Goal: Ask a question

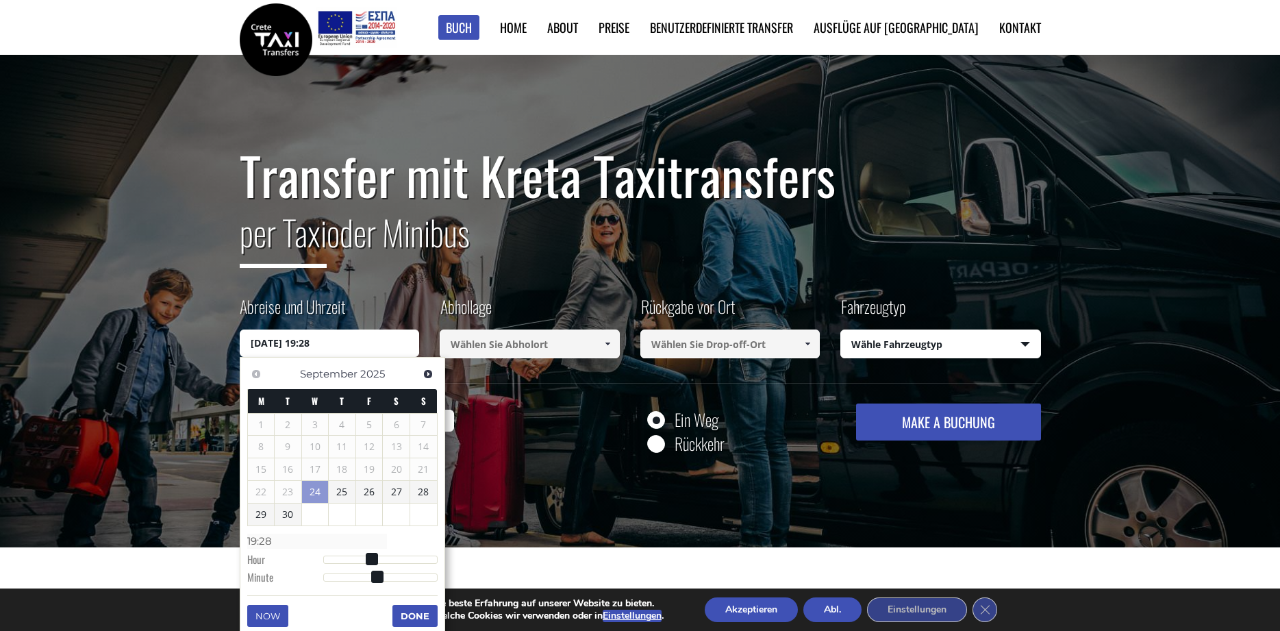
drag, startPoint x: 347, startPoint y: 340, endPoint x: 170, endPoint y: 336, distance: 177.4
click at [240, 336] on input "[DATE] 19:28" at bounding box center [330, 342] width 180 height 27
click at [435, 375] on link "Weiter" at bounding box center [428, 373] width 18 height 18
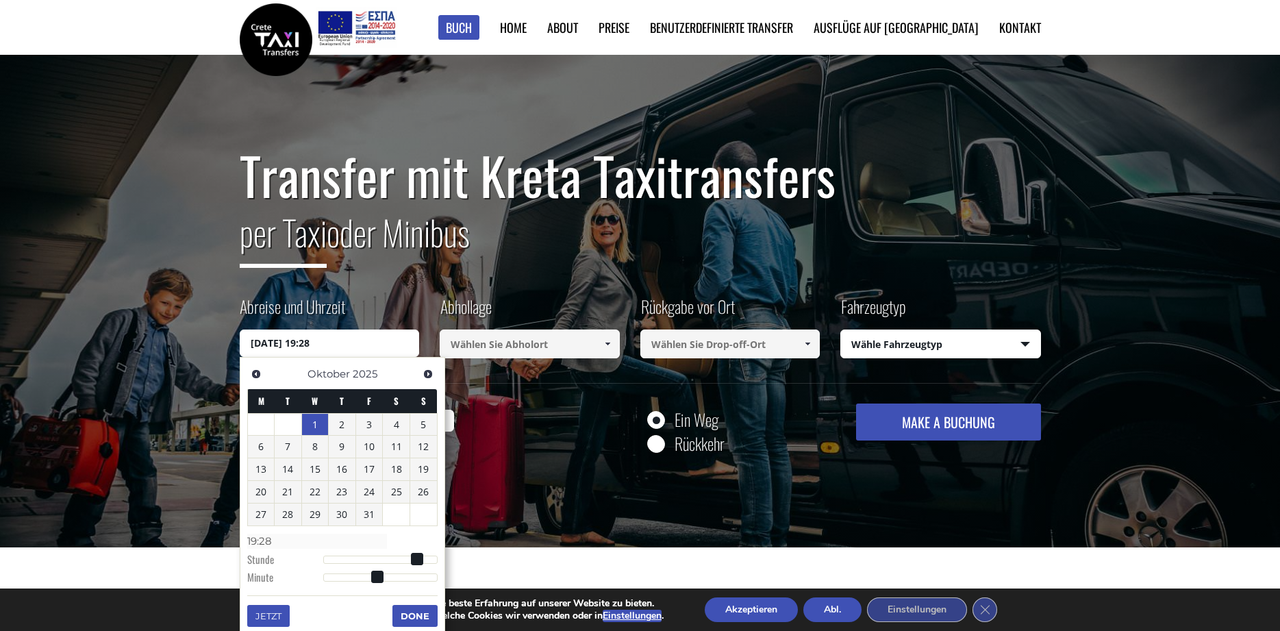
click at [316, 414] on link "1" at bounding box center [315, 425] width 27 height 22
drag, startPoint x: 327, startPoint y: 567, endPoint x: 333, endPoint y: 568, distance: 6.9
click at [333, 568] on dl "Time 00:00 Stunde Minute Second Millisecond Microsecond Time Zone -1200 -1100 -…" at bounding box center [342, 558] width 190 height 58
type input "[DATE] 01:00"
type input "01:00"
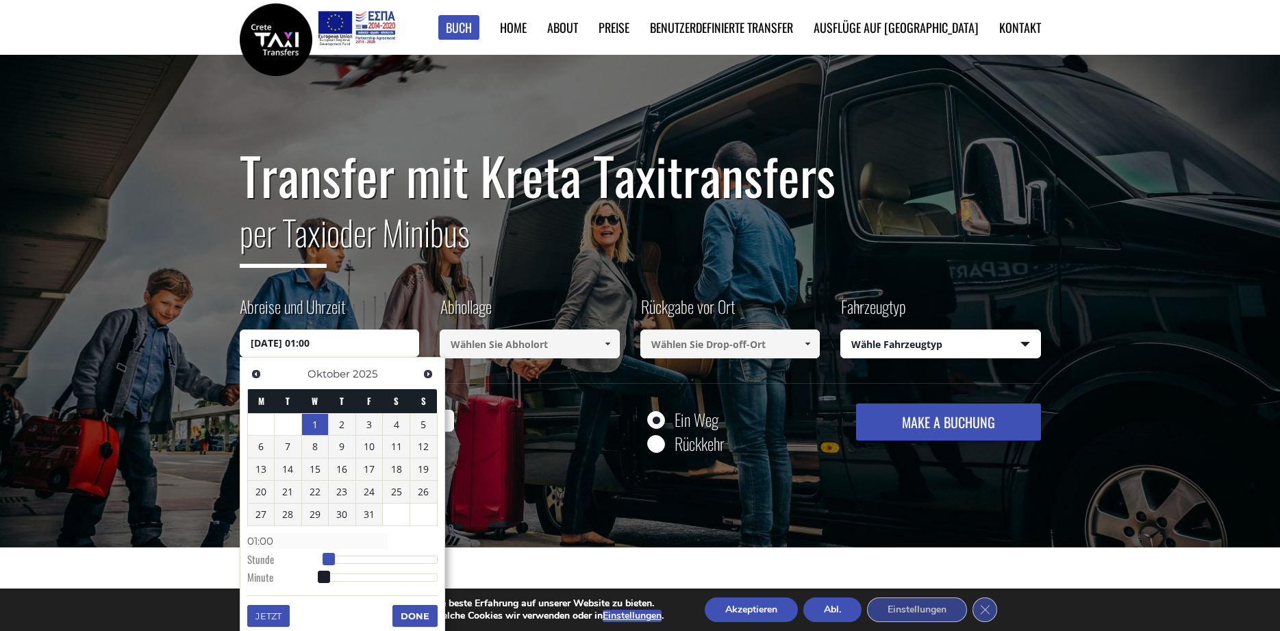
type input "[DATE] 02:00"
type input "02:00"
type input "[DATE] 03:00"
type input "03:00"
type input "[DATE] 04:00"
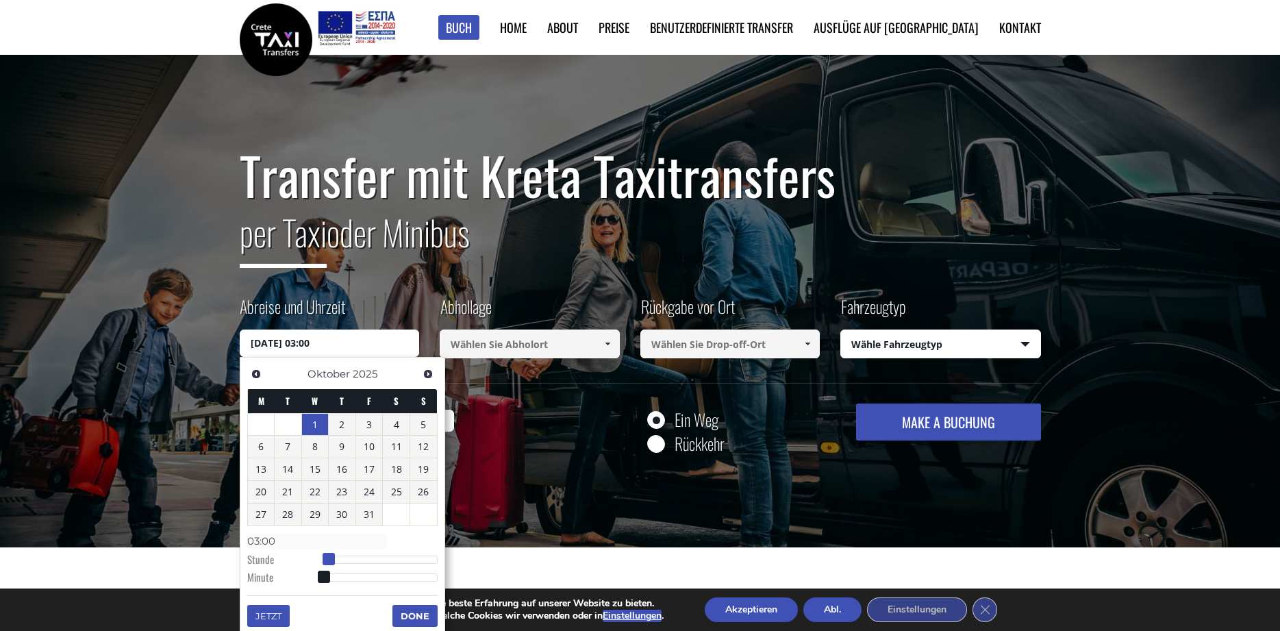
type input "04:00"
type input "[DATE] 05:00"
type input "05:00"
type input "[DATE] 06:00"
type input "06:00"
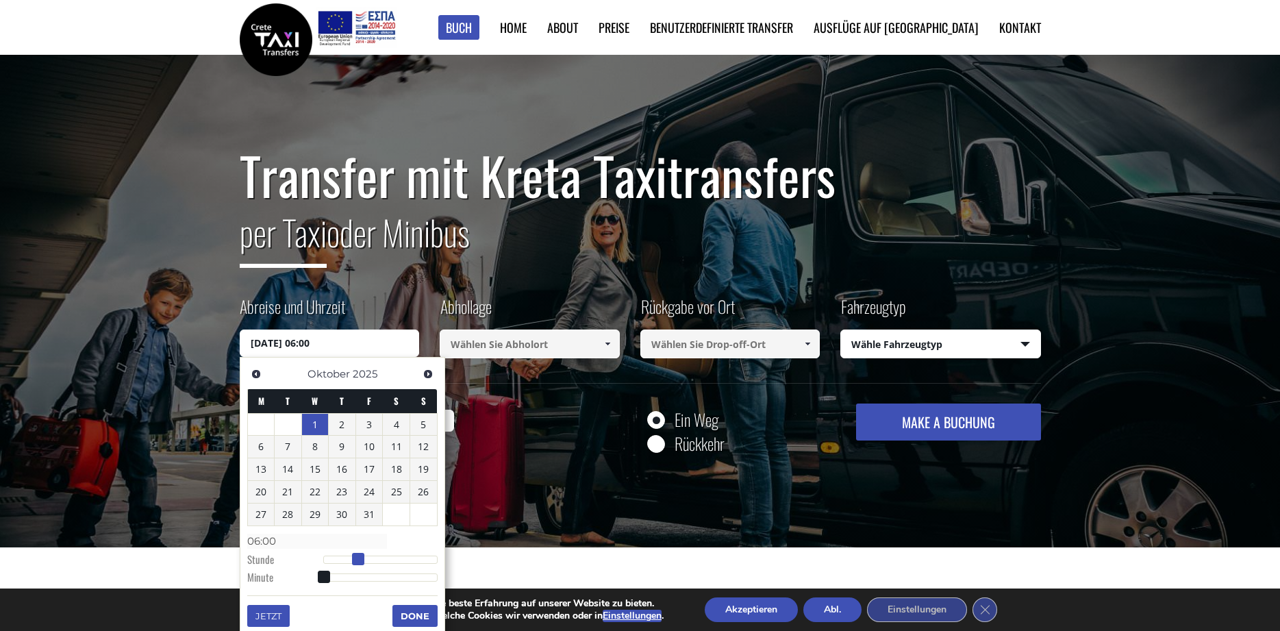
type input "[DATE] 07:00"
type input "07:00"
type input "[DATE] 08:00"
type input "08:00"
type input "[DATE] 09:00"
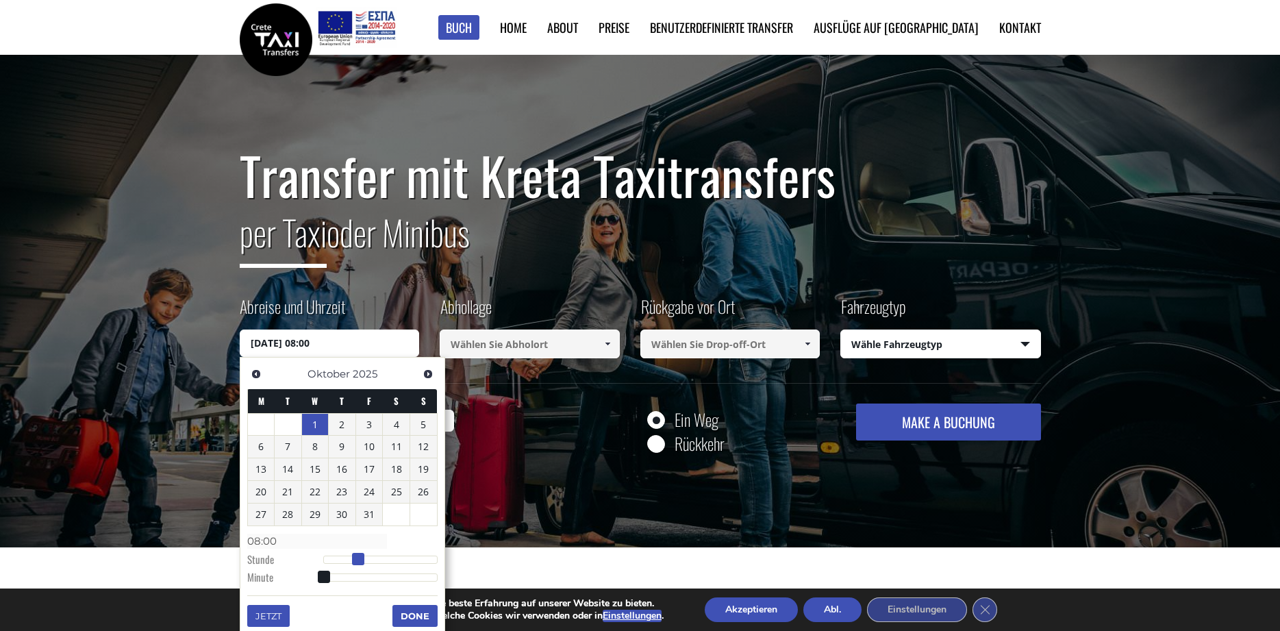
type input "09:00"
type input "[DATE] 10:00"
type input "10:00"
type input "[DATE] 11:00"
type input "11:00"
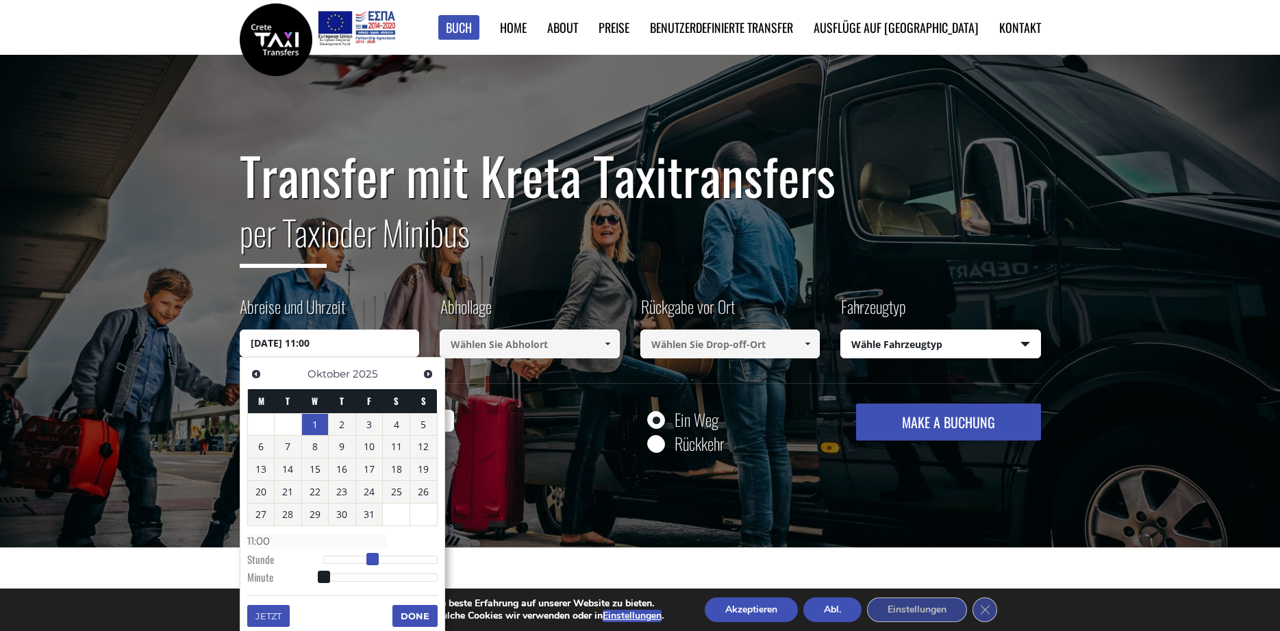
type input "[DATE] 12:00"
type input "12:00"
type input "[DATE] 13:00"
type input "13:00"
type input "[DATE] 12:00"
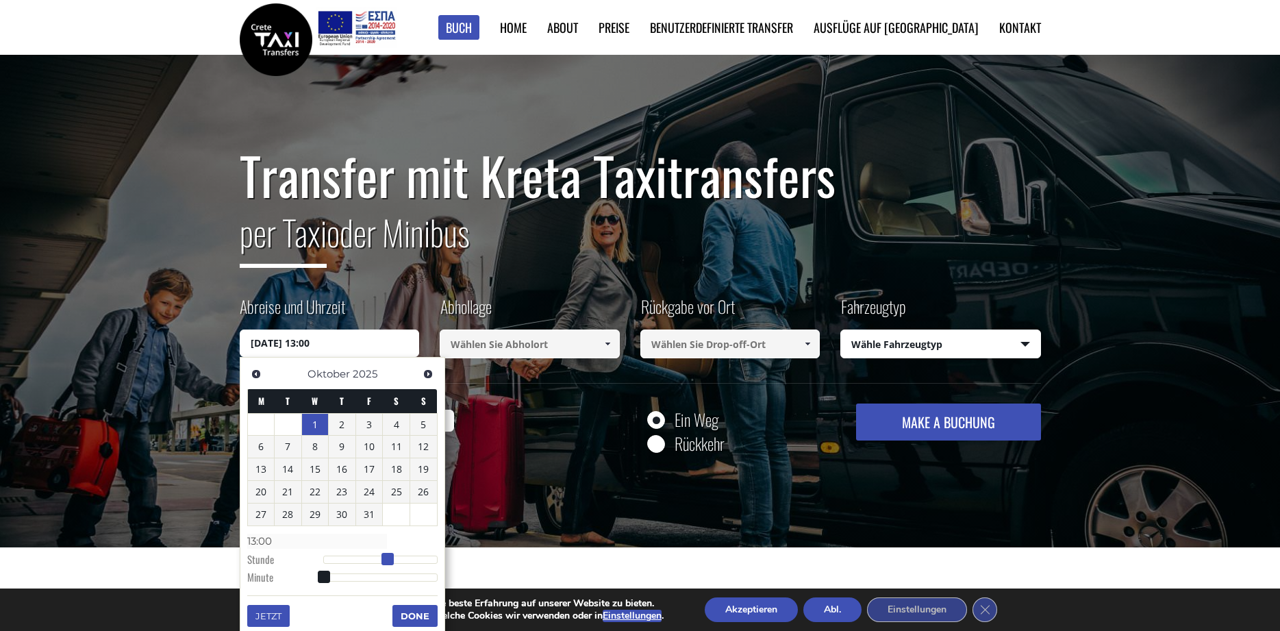
type input "12:00"
type input "[DATE] 11:00"
type input "11:00"
drag, startPoint x: 330, startPoint y: 557, endPoint x: 377, endPoint y: 557, distance: 47.2
click at [377, 557] on div at bounding box center [380, 559] width 114 height 8
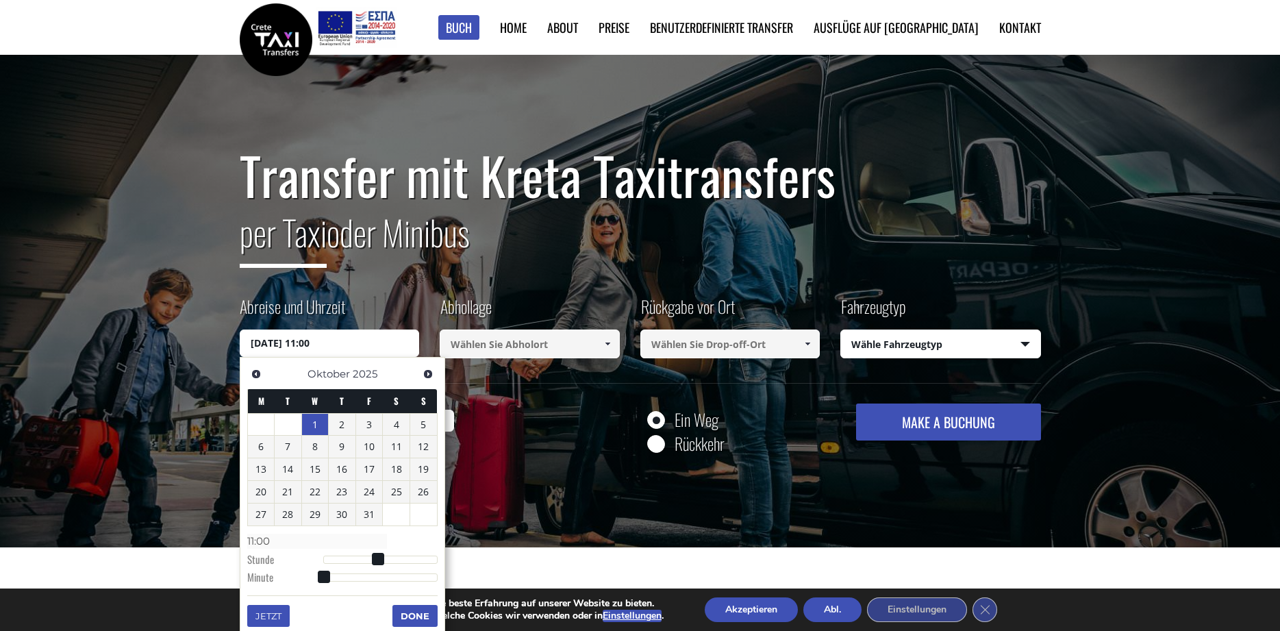
type input "[DATE] 11:01"
type input "11:01"
type input "[DATE] 11:03"
type input "11:03"
type input "[DATE] 11:05"
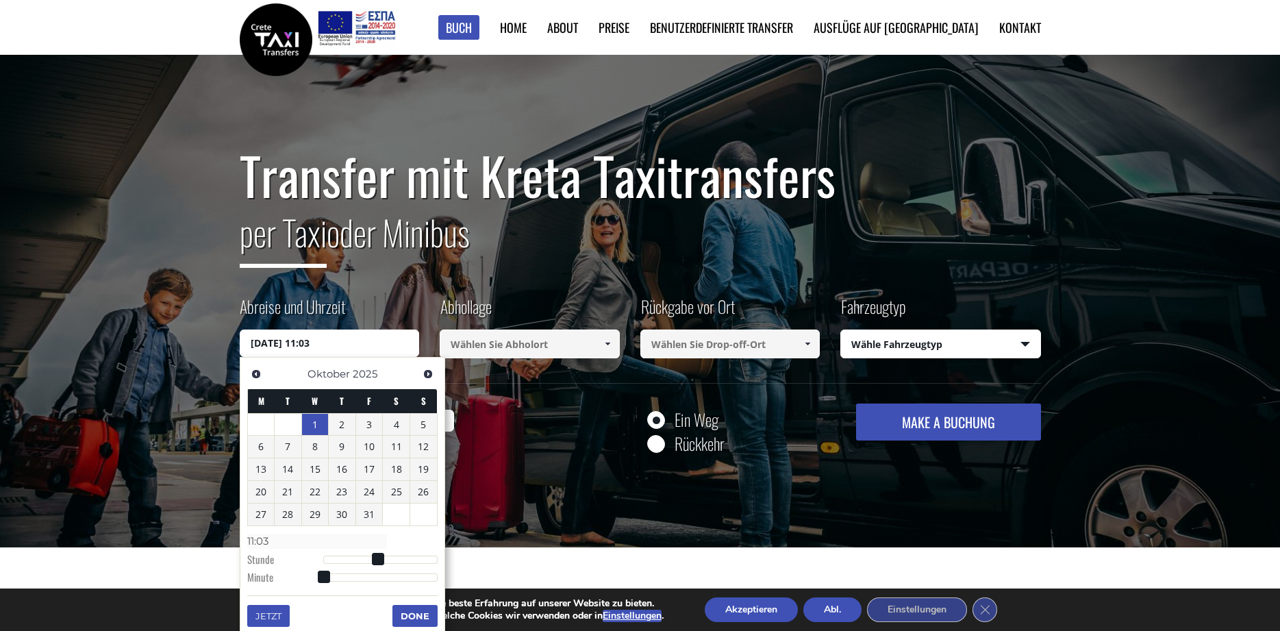
type input "11:05"
type input "[DATE] 11:08"
type input "11:08"
type input "[DATE] 11:09"
type input "11:09"
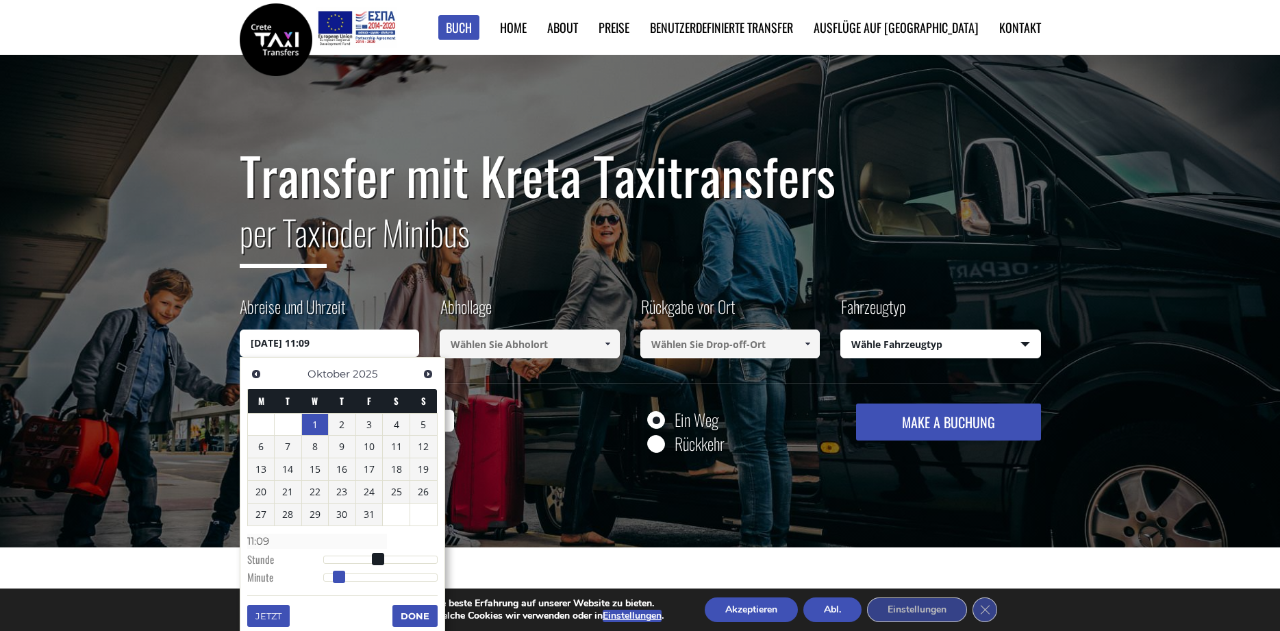
type input "[DATE] 11:10"
type input "11:10"
type input "[DATE] 11:11"
type input "11:11"
type input "[DATE] 11:12"
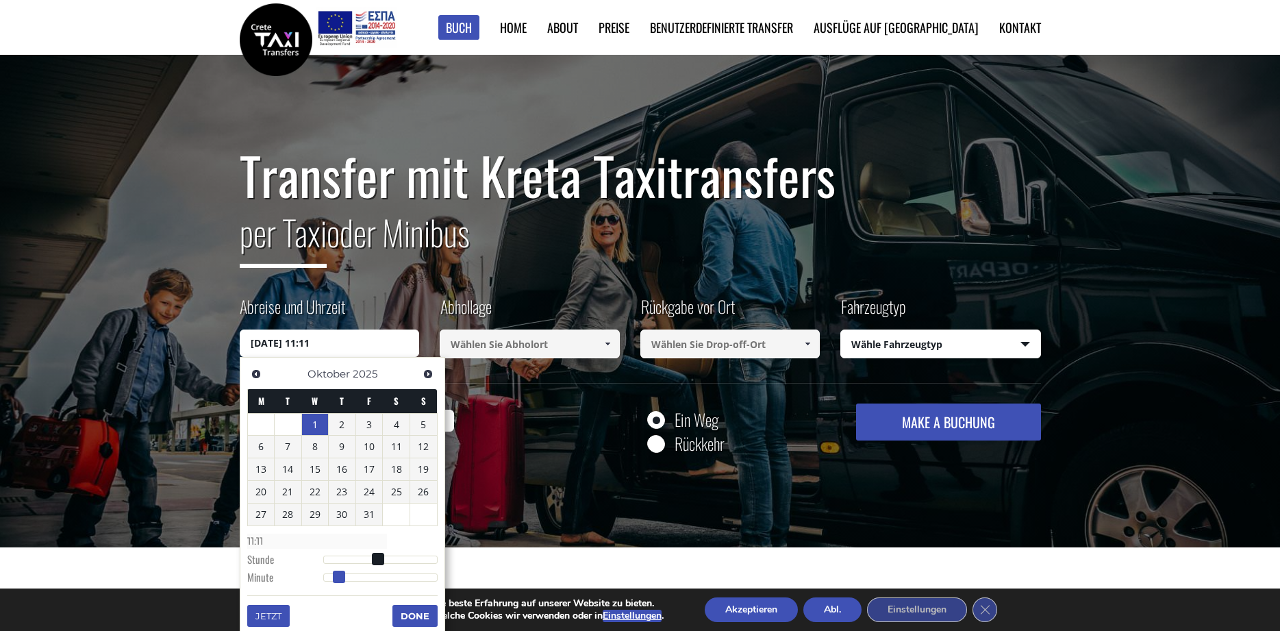
type input "11:12"
type input "[DATE] 11:14"
type input "11:14"
type input "[DATE] 11:17"
type input "11:17"
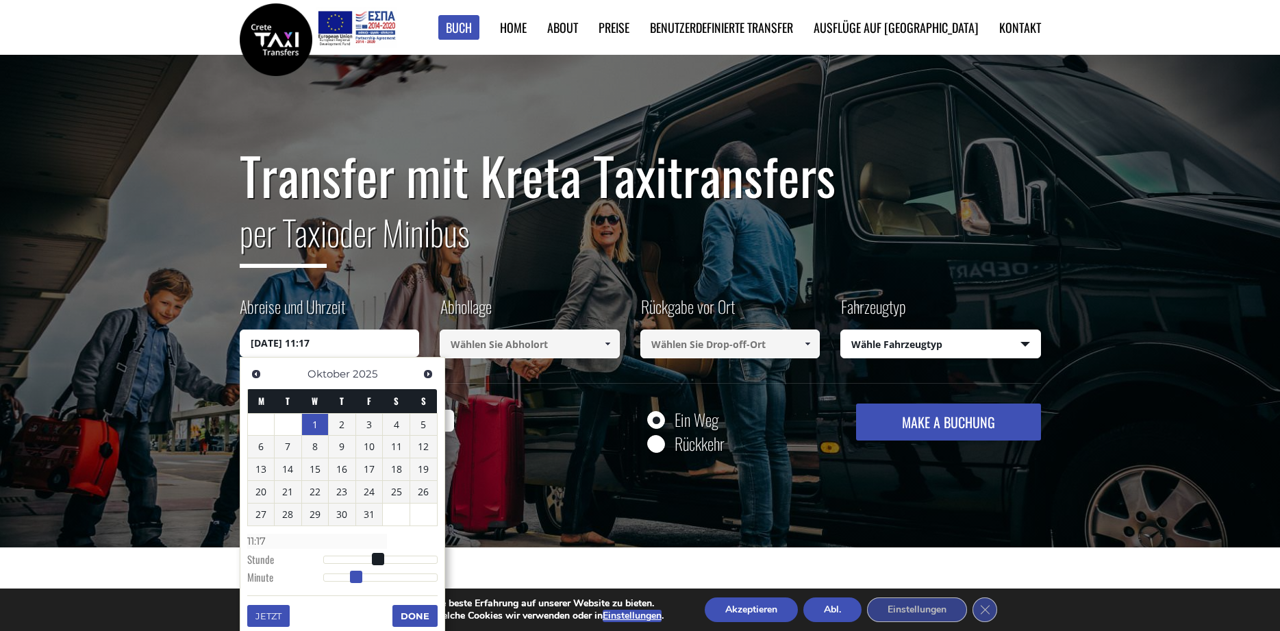
type input "[DATE] 11:18"
type input "11:18"
type input "[DATE] 11:20"
type input "11:20"
type input "[DATE] 11:21"
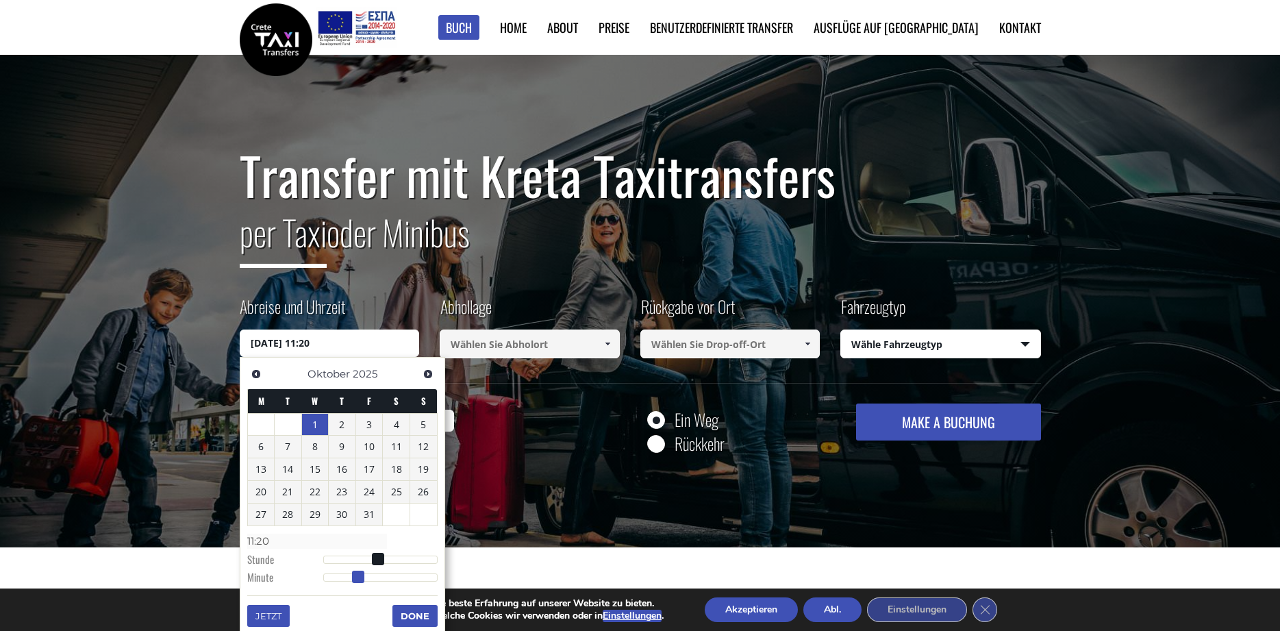
type input "11:21"
type input "[DATE] 11:22"
type input "11:22"
type input "[DATE] 11:23"
type input "11:23"
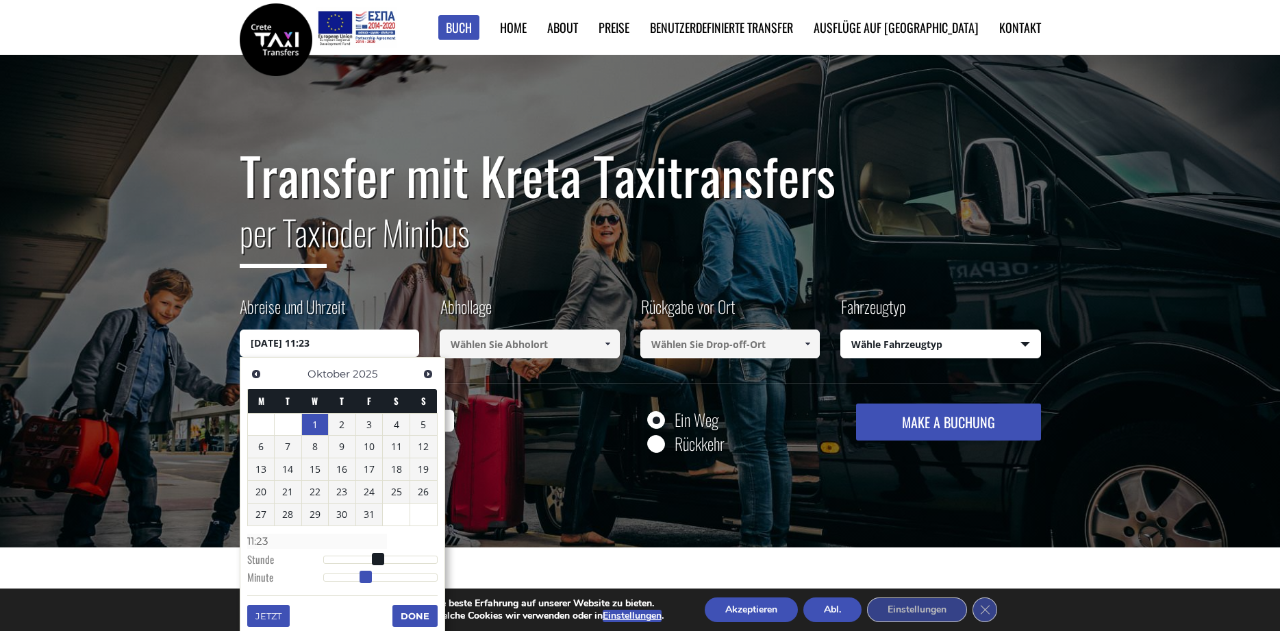
type input "[DATE] 11:24"
type input "11:24"
type input "[DATE] 11:25"
type input "11:25"
type input "[DATE] 11:26"
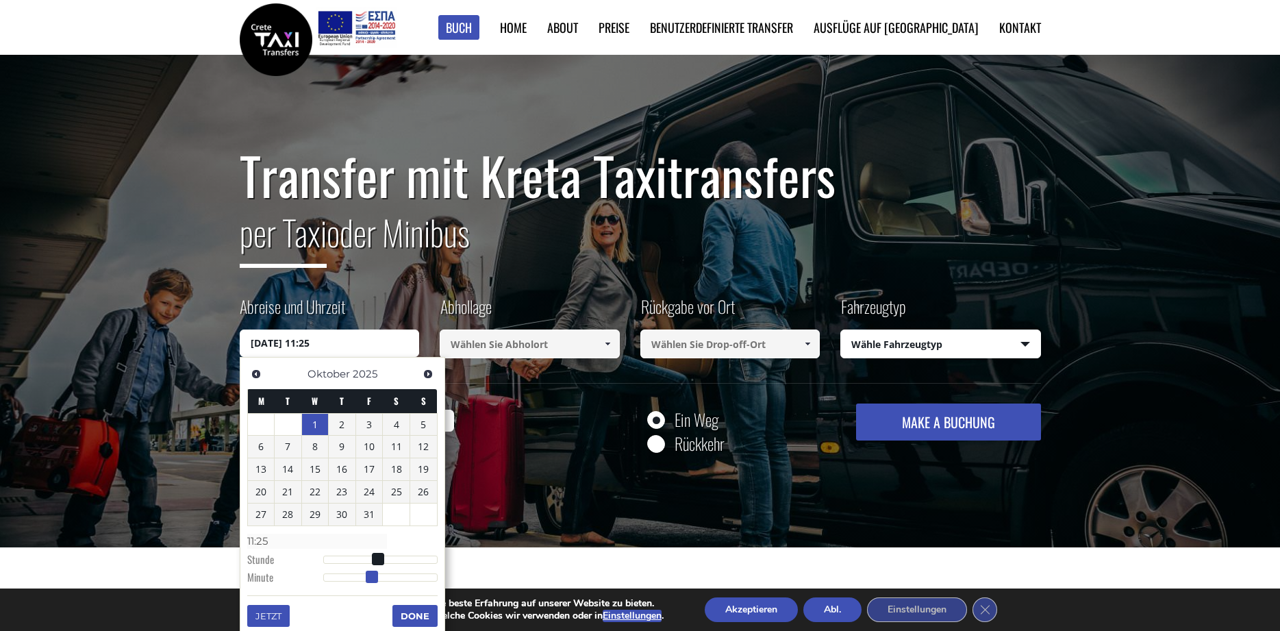
type input "11:26"
type input "[DATE] 11:27"
type input "11:27"
type input "[DATE] 11:28"
type input "11:28"
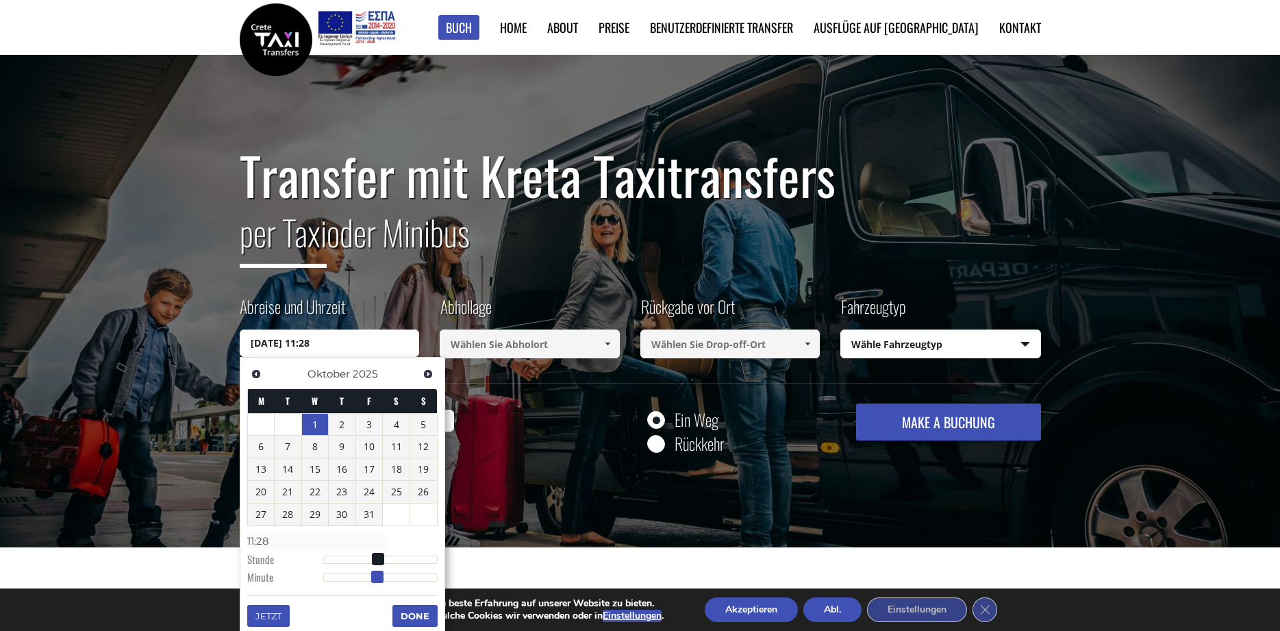
type input "[DATE] 11:29"
type input "11:29"
type input "[DATE] 11:30"
type input "11:30"
type input "[DATE] 11:31"
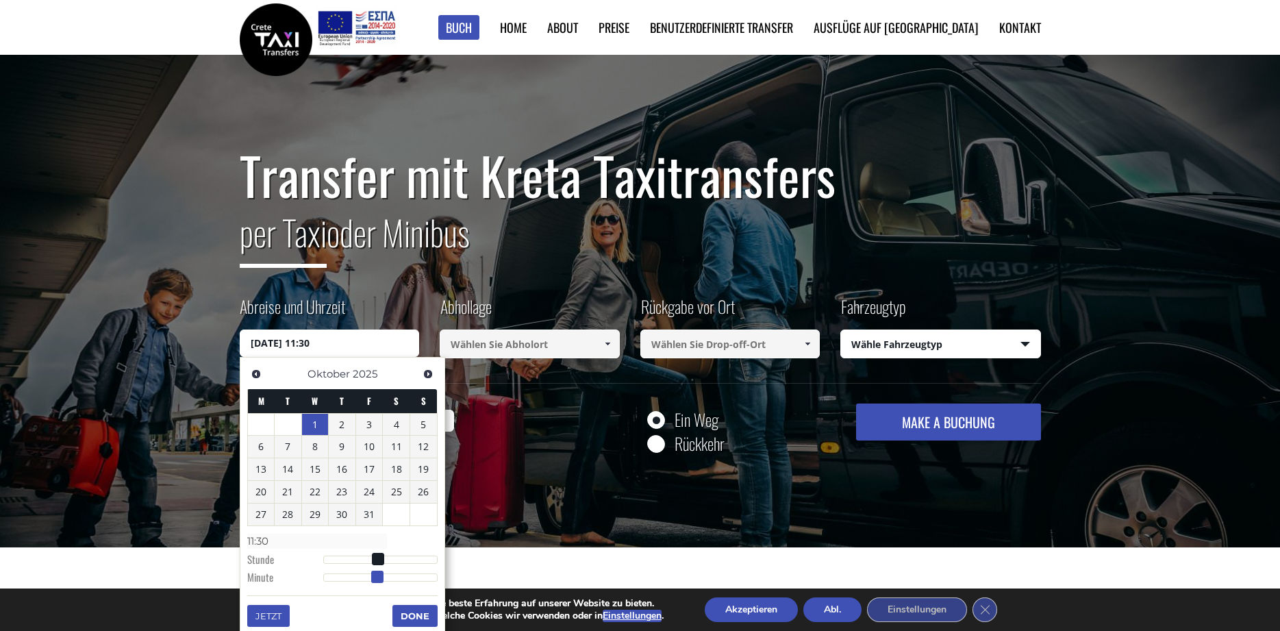
type input "11:31"
drag, startPoint x: 324, startPoint y: 574, endPoint x: 383, endPoint y: 565, distance: 59.7
click at [383, 565] on dl "Time 11:31 Stunde Minute Second Millisecond Microsecond Time Zone -1200 -1100 -…" at bounding box center [342, 558] width 190 height 58
click at [274, 619] on button "Jetzt" at bounding box center [268, 616] width 42 height 22
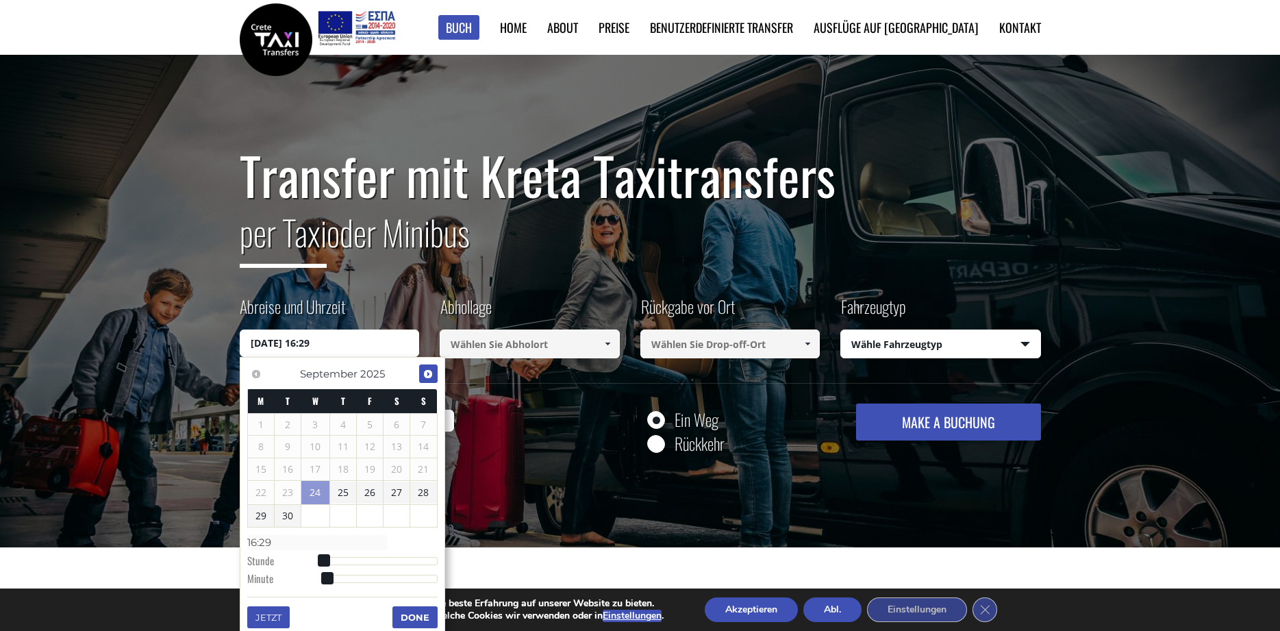
click at [428, 374] on span "Weiter" at bounding box center [427, 373] width 11 height 11
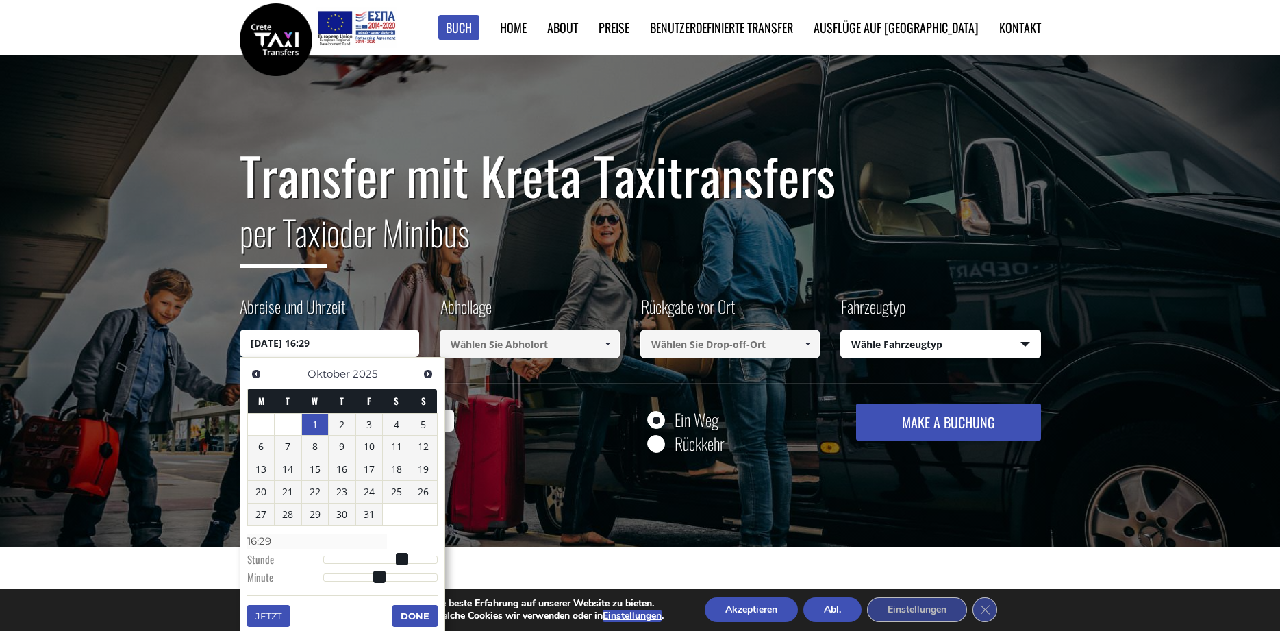
click at [315, 426] on link "1" at bounding box center [315, 425] width 27 height 22
type input "[DATE] 01:00"
type input "01:00"
type input "[DATE] 02:00"
type input "02:00"
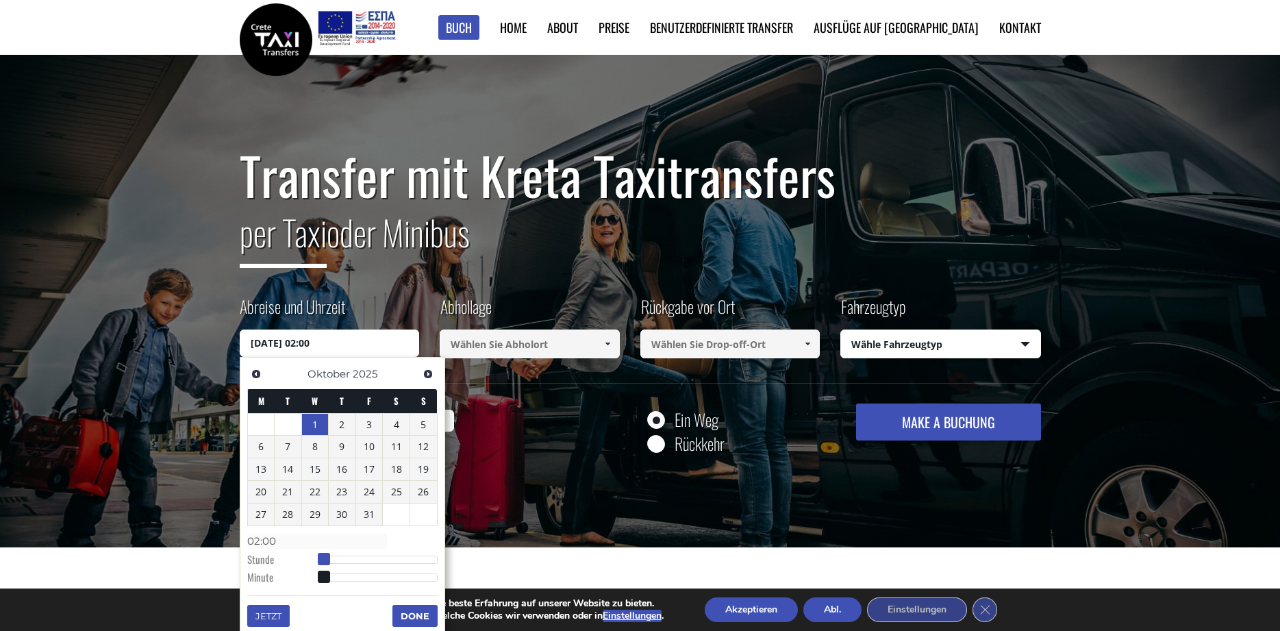
type input "[DATE] 03:00"
type input "03:00"
type input "[DATE] 04:00"
type input "04:00"
type input "[DATE] 05:00"
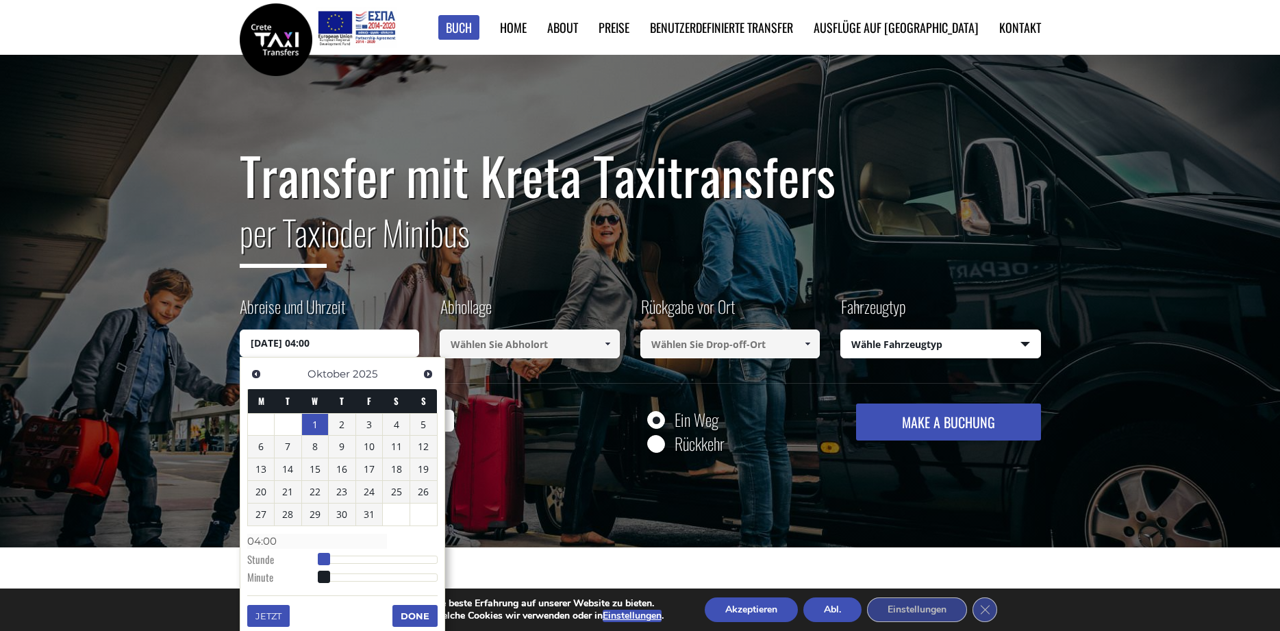
type input "05:00"
type input "[DATE] 06:00"
type input "06:00"
type input "[DATE] 07:00"
type input "07:00"
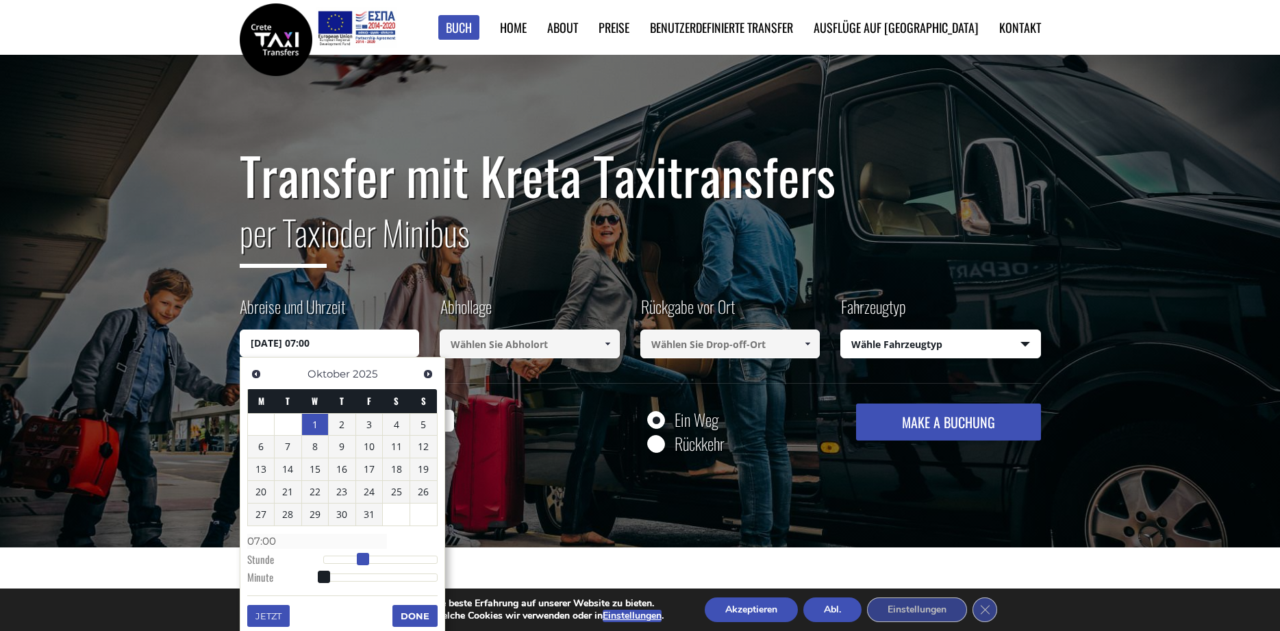
type input "[DATE] 08:00"
type input "08:00"
type input "[DATE] 09:00"
type input "09:00"
type input "[DATE] 10:00"
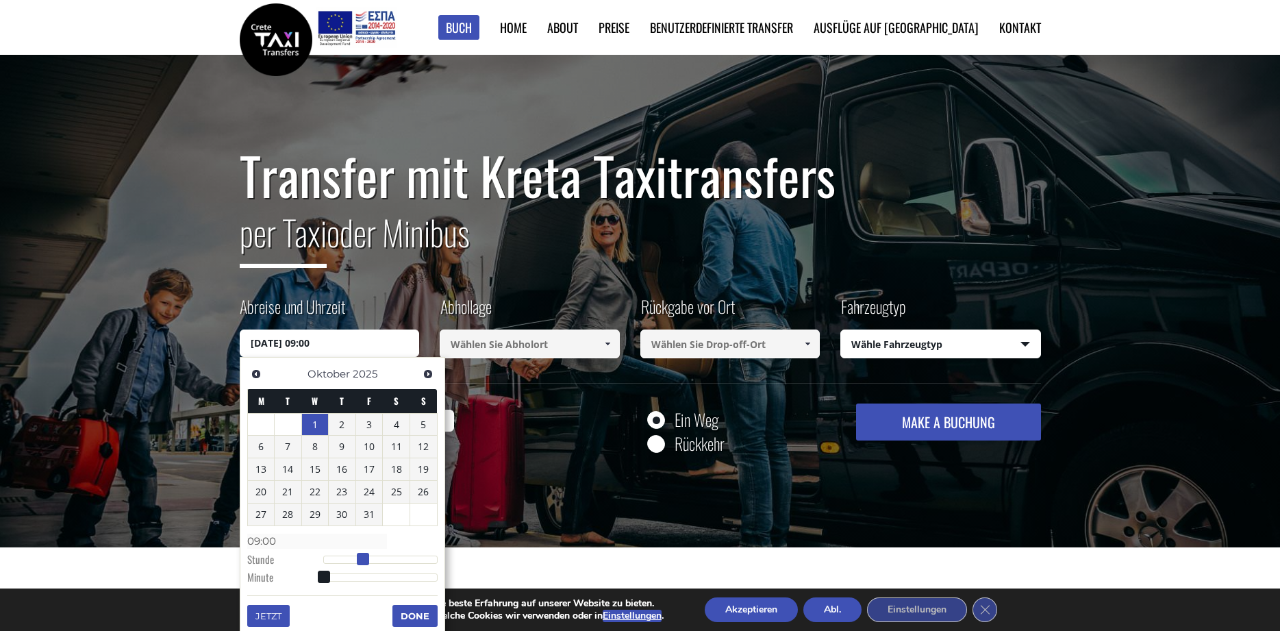
type input "10:00"
type input "[DATE] 11:00"
type input "11:00"
type input "[DATE] 12:00"
type input "12:00"
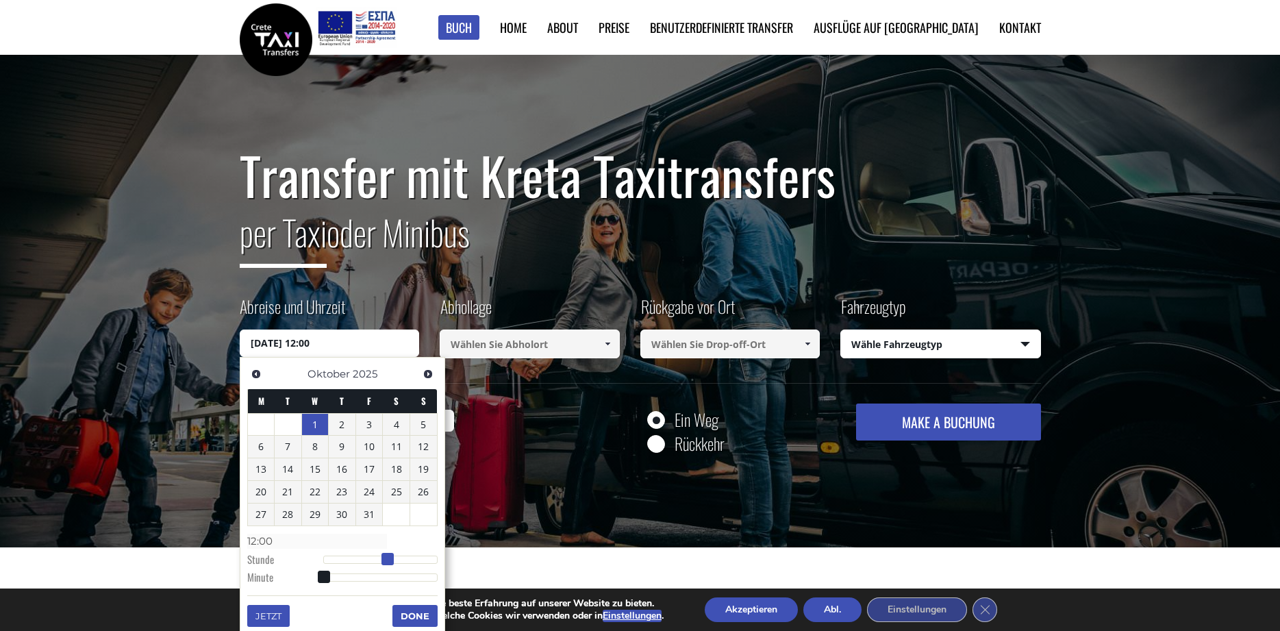
type input "[DATE] 13:00"
type input "13:00"
type input "[DATE] 14:00"
type input "14:00"
type input "[DATE] 13:00"
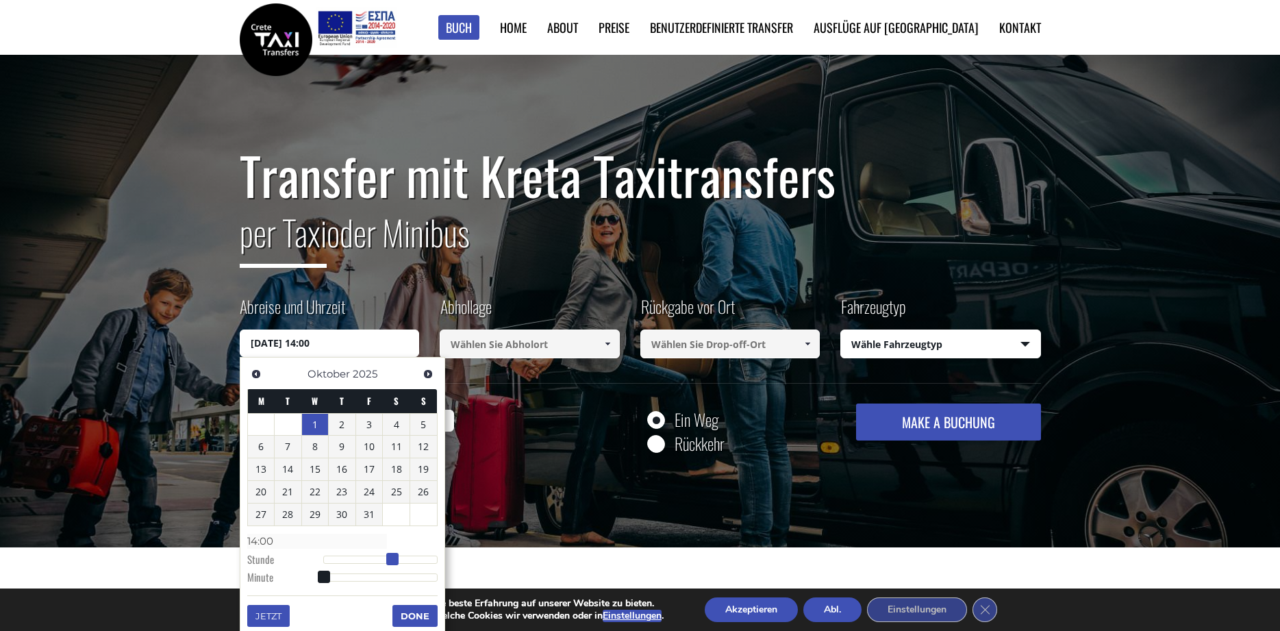
type input "13:00"
type input "[DATE] 12:00"
type input "12:00"
type input "[DATE] 11:00"
type input "11:00"
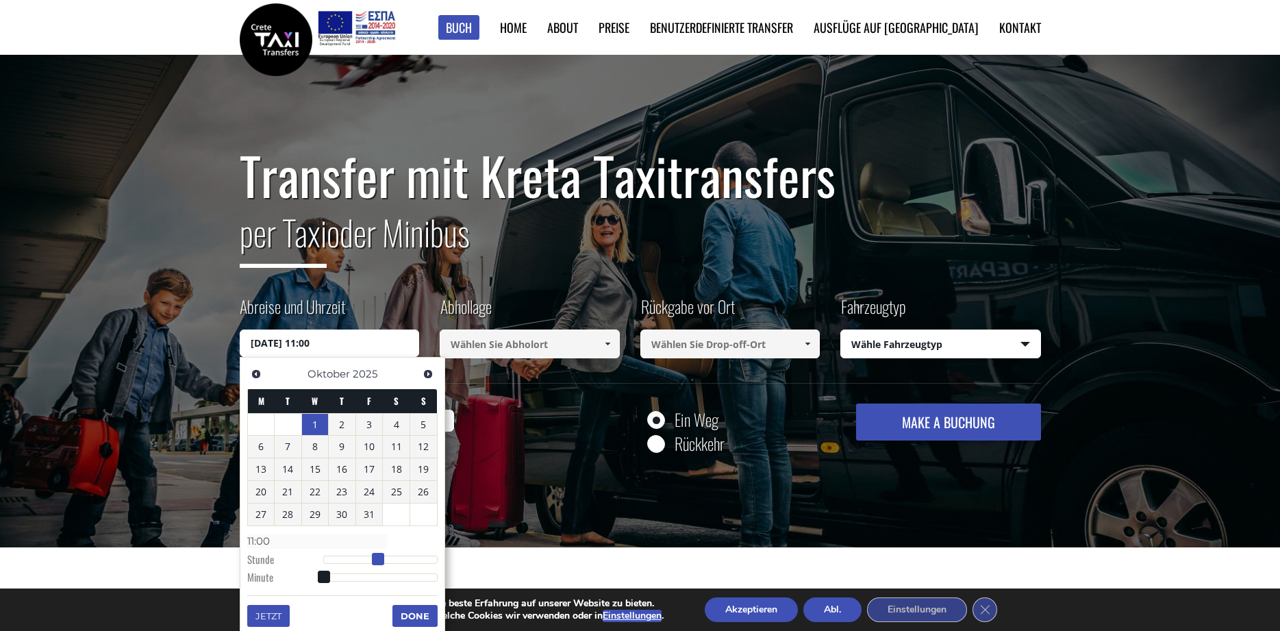
drag, startPoint x: 325, startPoint y: 554, endPoint x: 381, endPoint y: 558, distance: 56.3
click at [381, 558] on span at bounding box center [378, 559] width 12 height 12
type input "[DATE] 11:01"
type input "11:01"
type input "[DATE] 11:04"
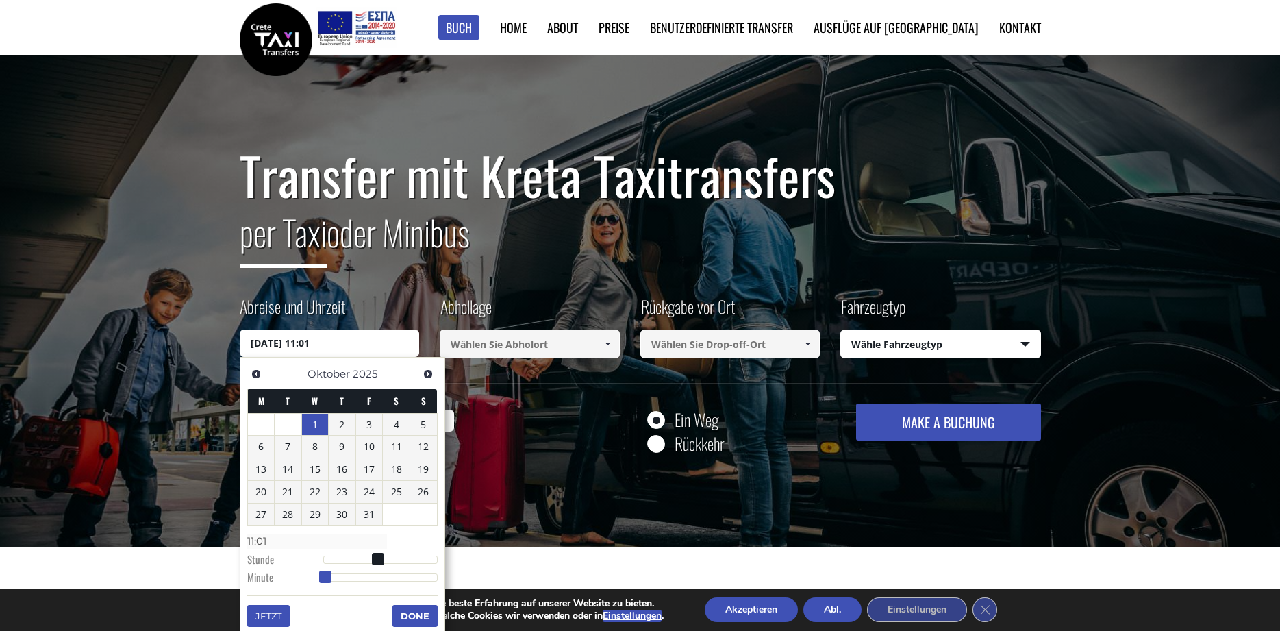
type input "11:04"
type input "[DATE] 11:06"
type input "11:06"
type input "[DATE] 11:08"
type input "11:08"
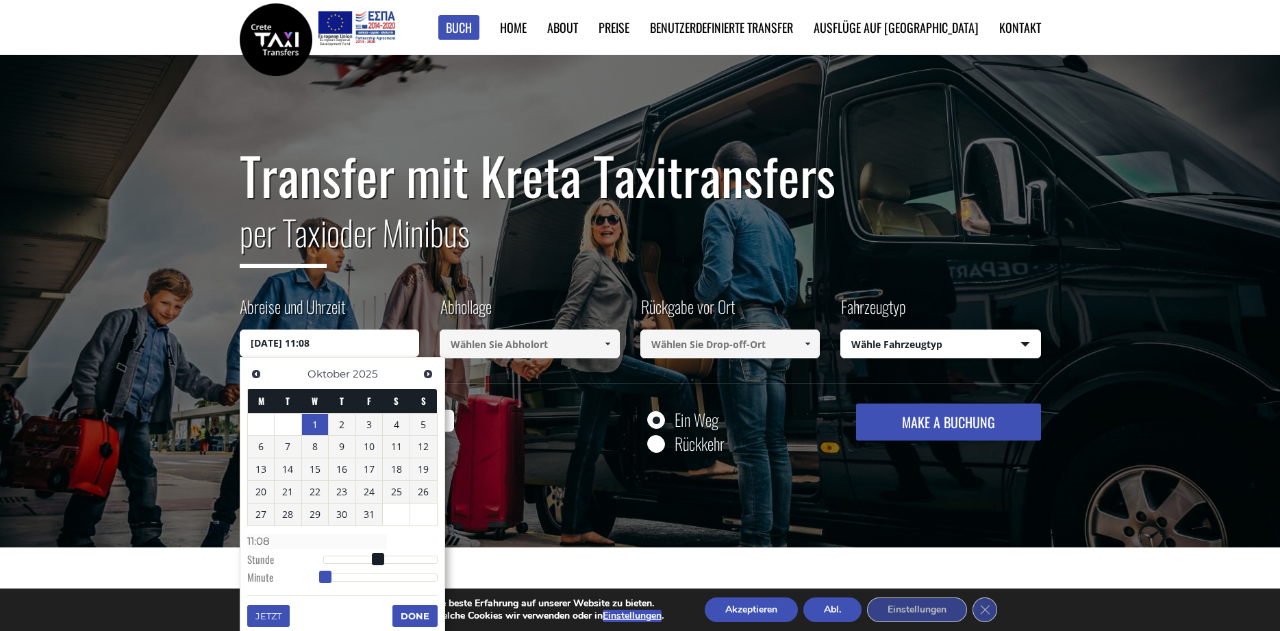
type input "[DATE] 11:09"
type input "11:09"
type input "[DATE] 11:10"
type input "11:10"
type input "[DATE] 11:11"
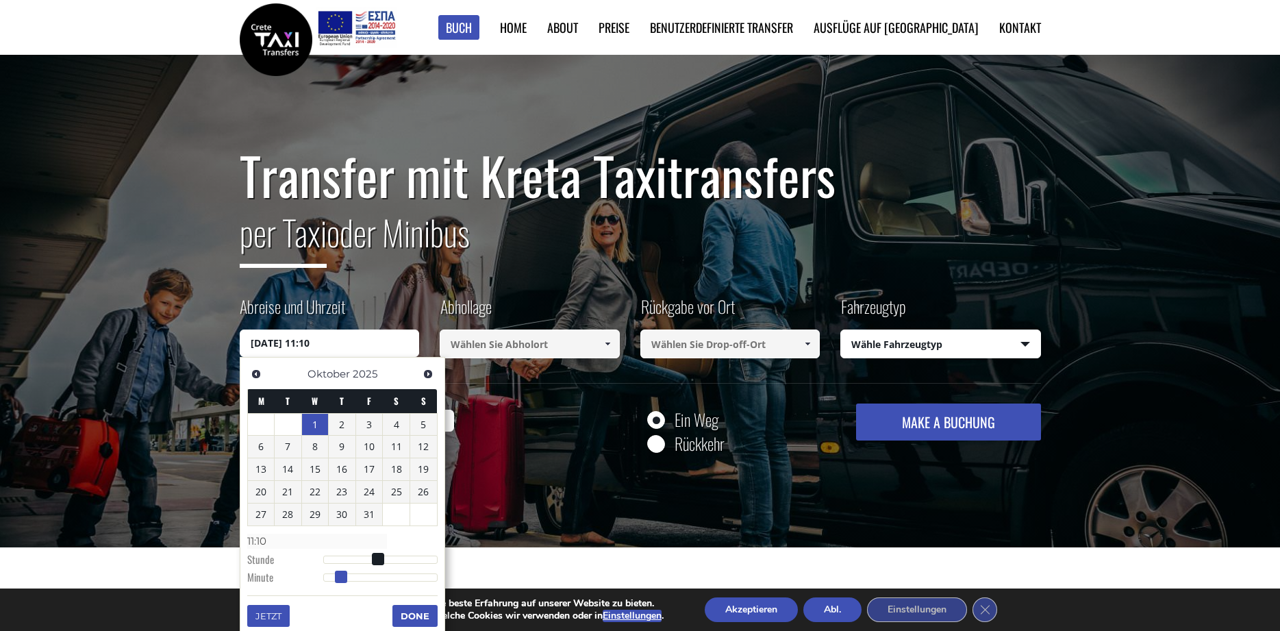
type input "11:11"
type input "[DATE] 11:12"
type input "11:12"
type input "[DATE] 11:13"
type input "11:13"
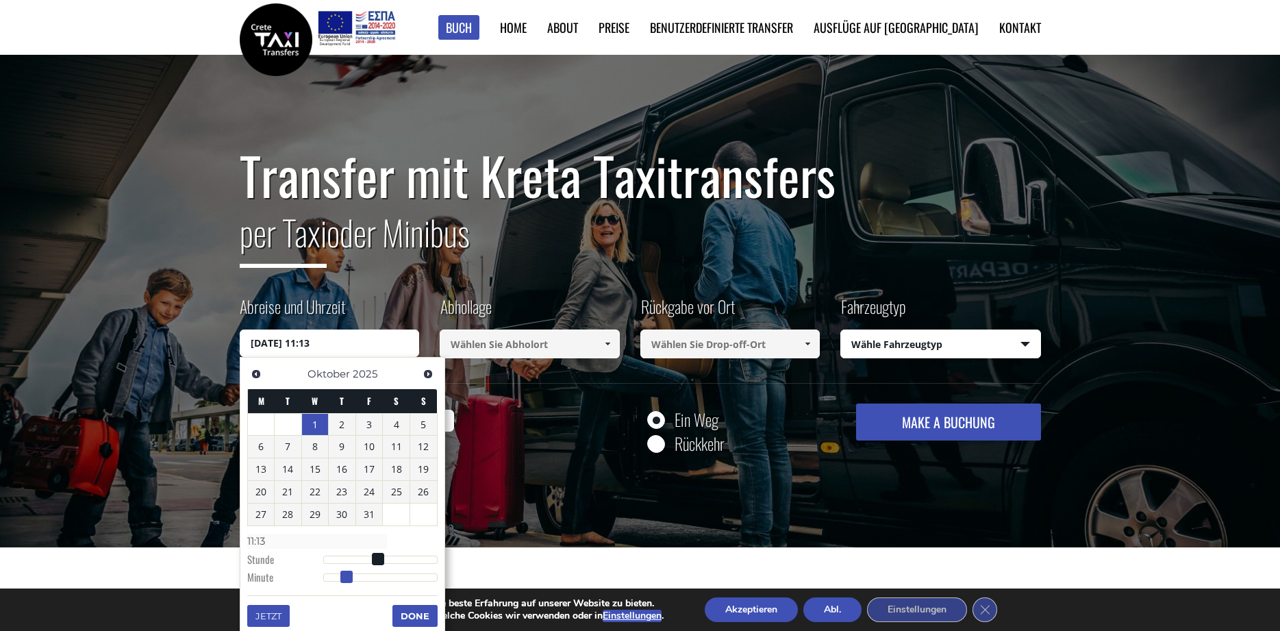
type input "[DATE] 11:14"
type input "11:14"
type input "[DATE] 11:15"
type input "11:15"
type input "[DATE] 11:16"
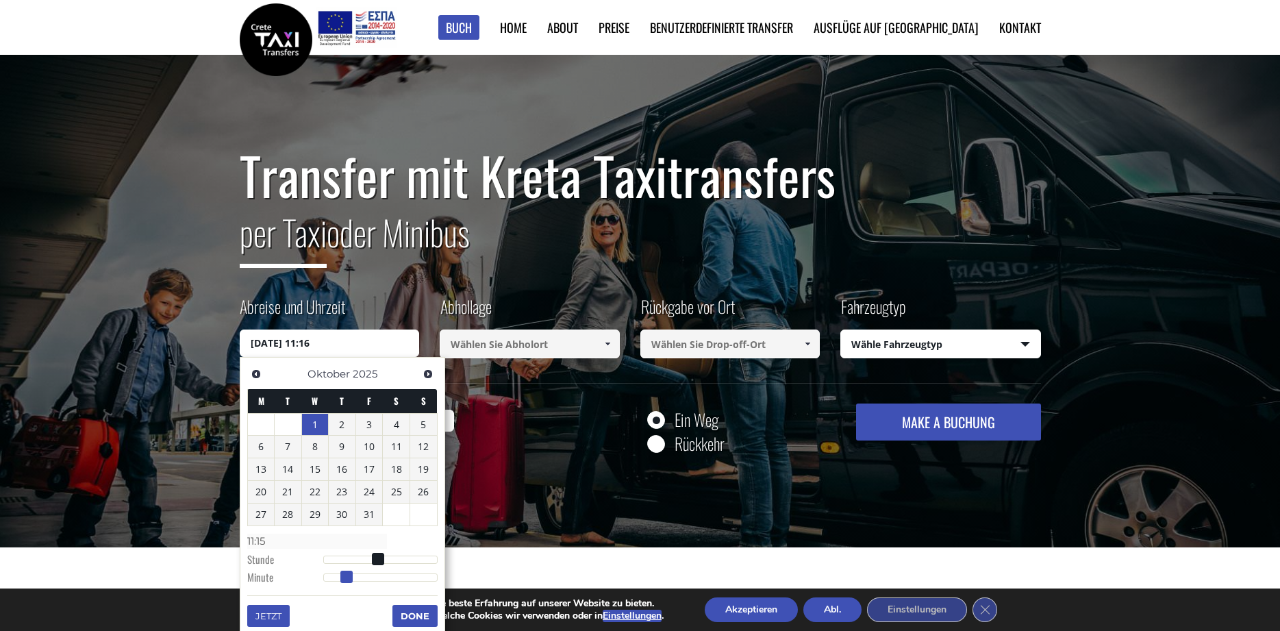
type input "11:16"
type input "[DATE] 11:17"
type input "11:17"
type input "[DATE] 11:19"
type input "11:19"
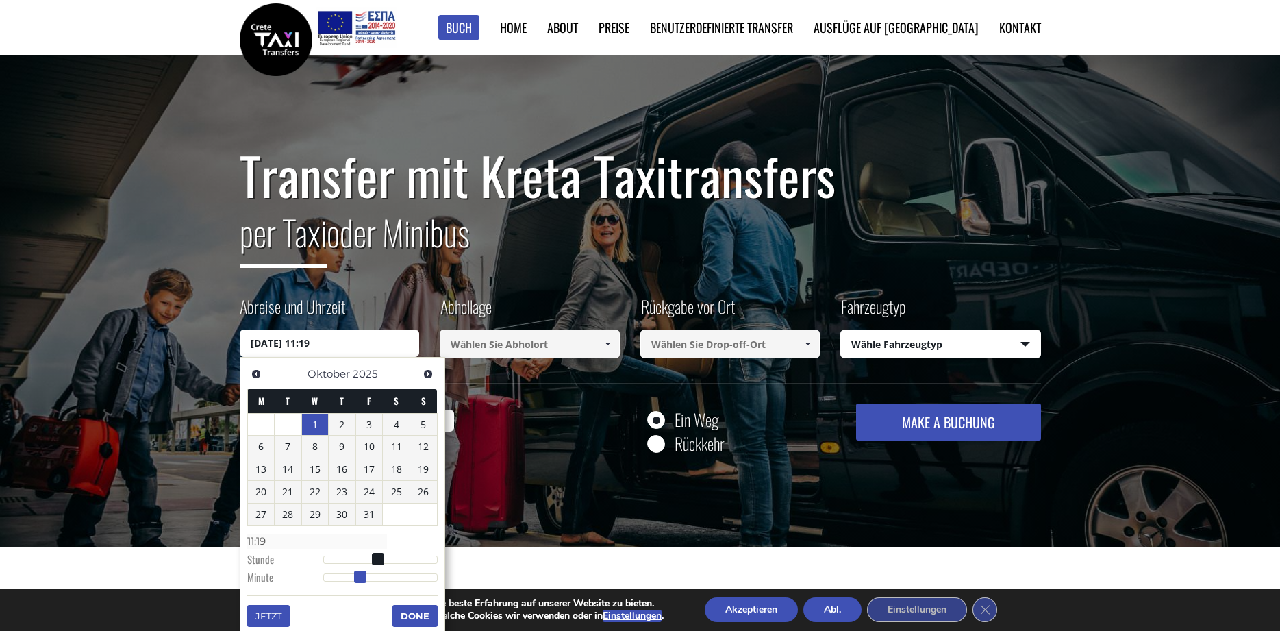
type input "[DATE] 11:20"
type input "11:20"
type input "[DATE] 11:21"
type input "11:21"
type input "[DATE] 11:22"
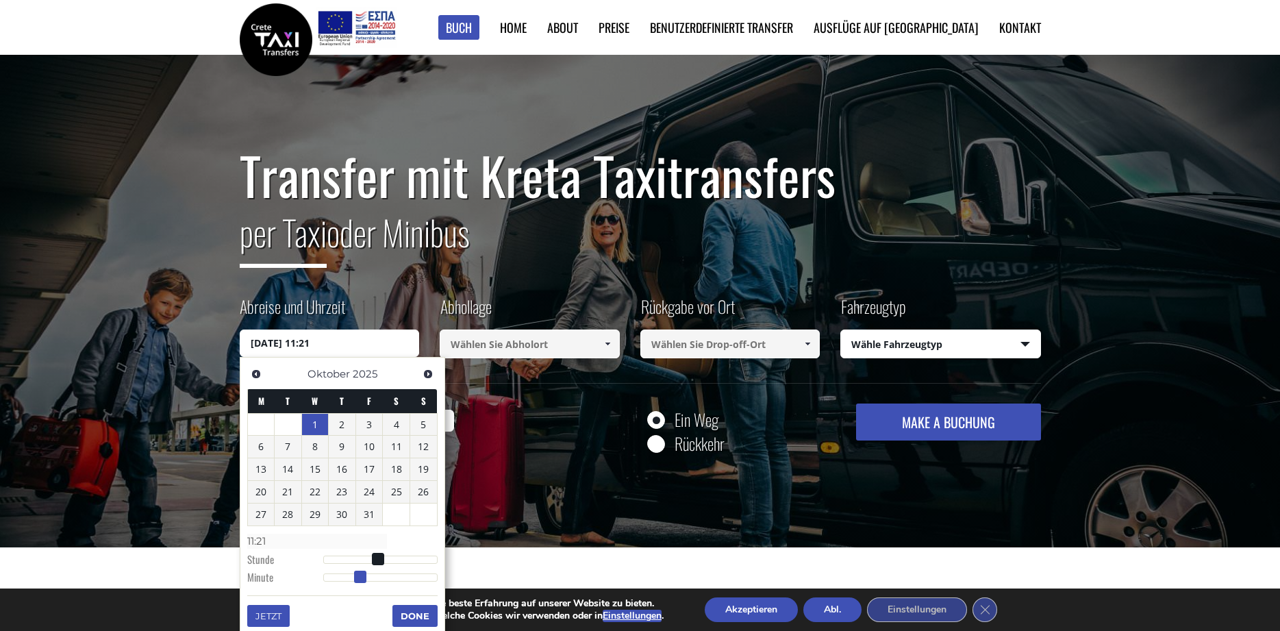
type input "11:22"
type input "[DATE] 11:23"
type input "11:23"
type input "[DATE] 11:24"
type input "11:24"
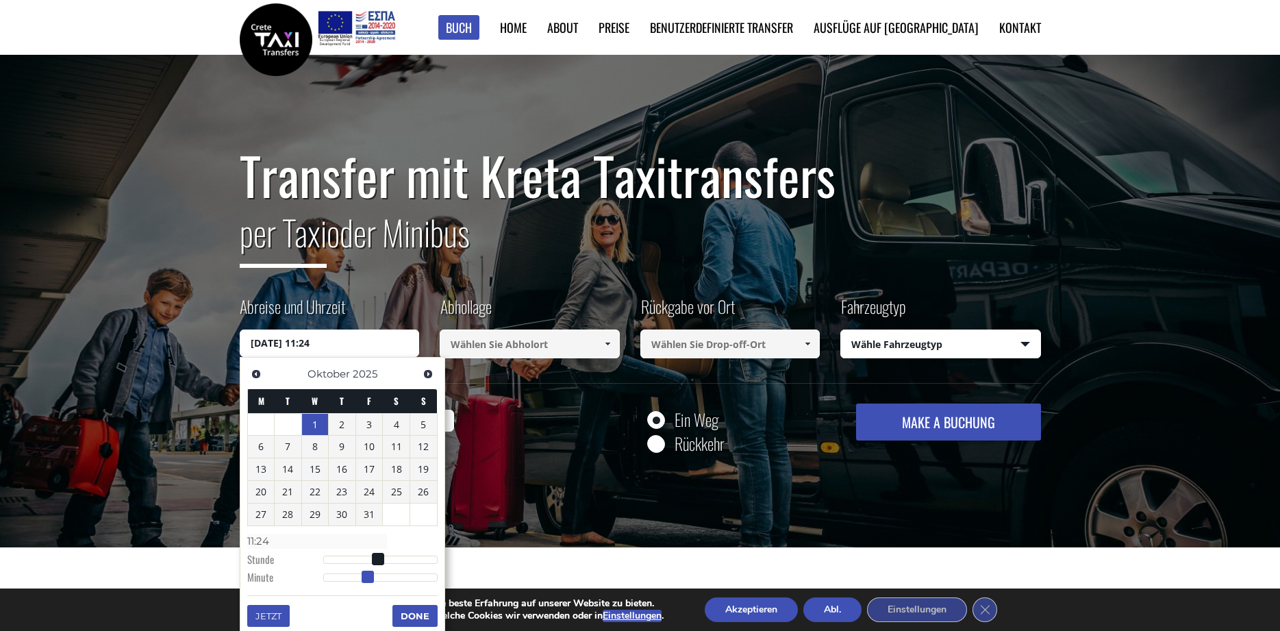
type input "[DATE] 11:25"
type input "11:25"
type input "[DATE] 11:26"
type input "11:26"
type input "[DATE] 11:27"
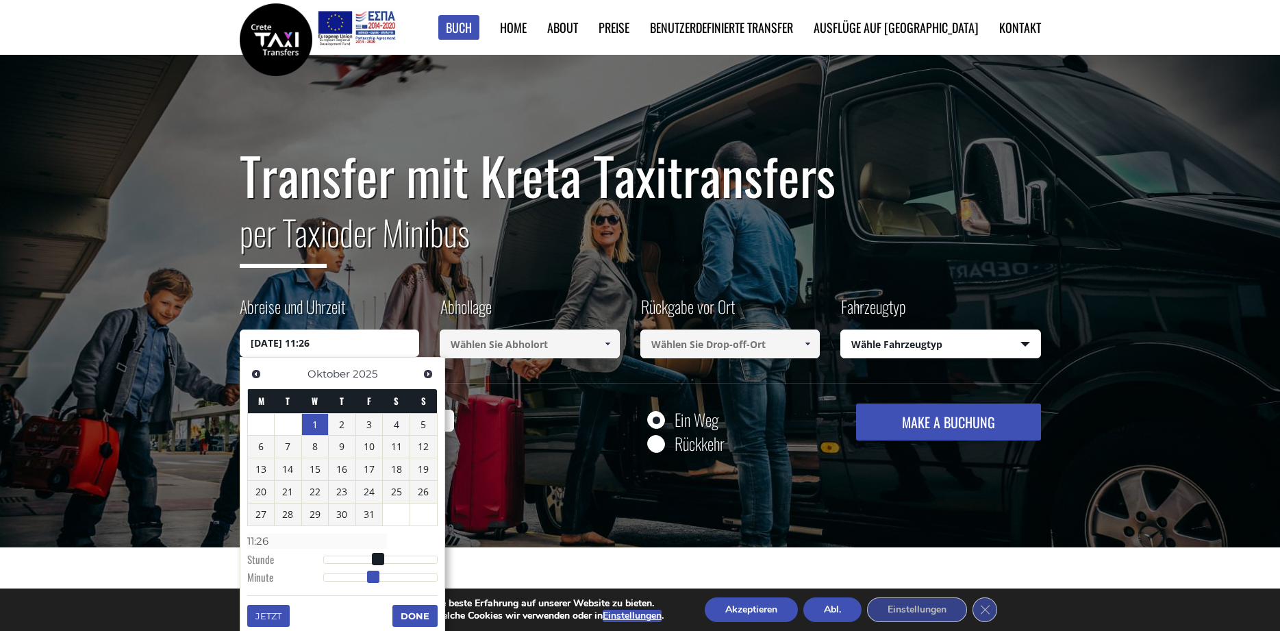
type input "11:27"
type input "[DATE] 11:28"
type input "11:28"
type input "[DATE] 11:29"
type input "11:29"
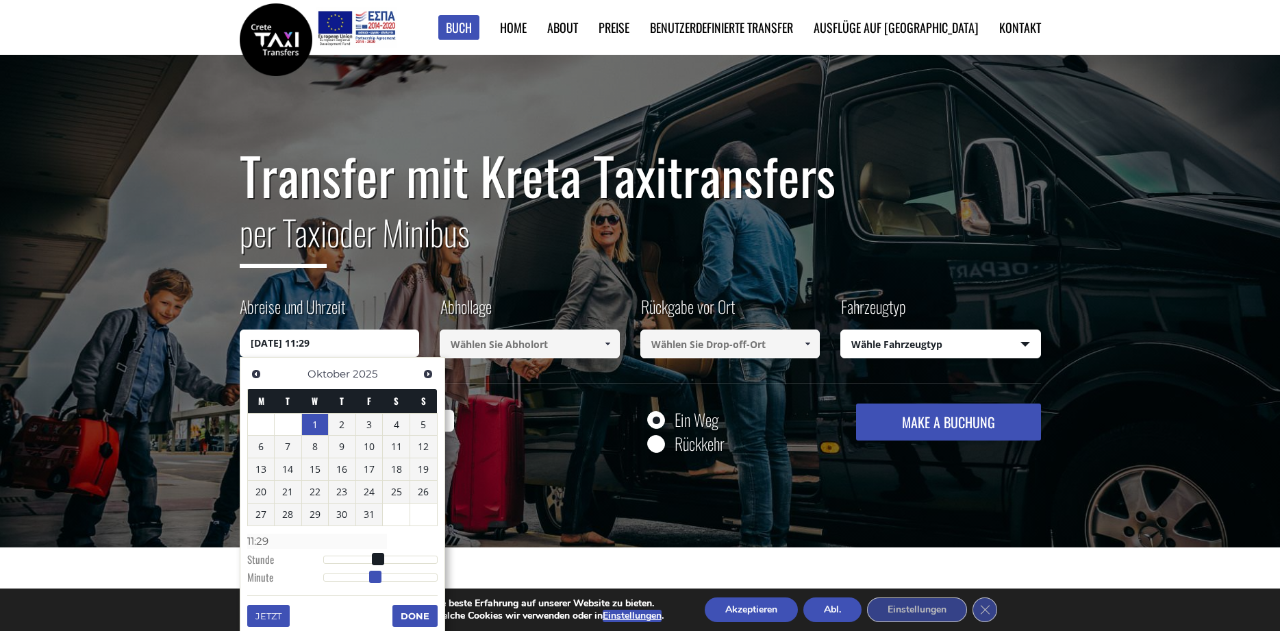
type input "[DATE] 11:30"
type input "11:30"
drag, startPoint x: 326, startPoint y: 576, endPoint x: 383, endPoint y: 572, distance: 57.0
click at [383, 572] on span at bounding box center [381, 576] width 12 height 12
click at [420, 607] on button "Done" at bounding box center [414, 616] width 45 height 22
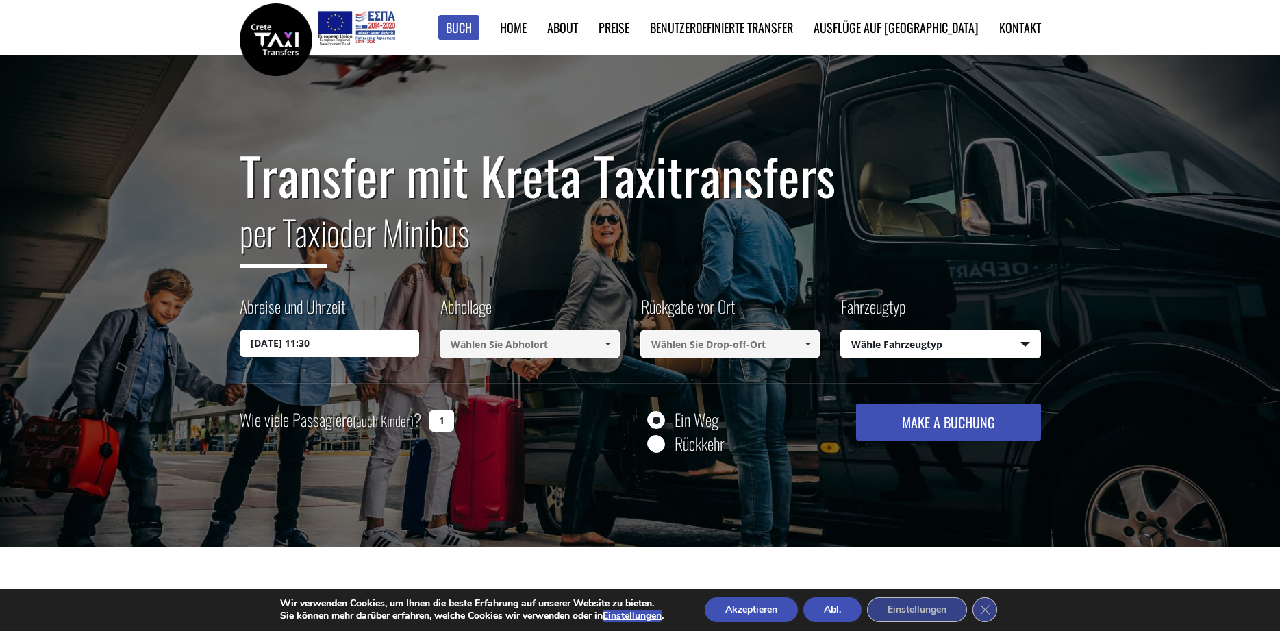
click at [574, 344] on input at bounding box center [530, 343] width 180 height 29
drag, startPoint x: 601, startPoint y: 346, endPoint x: 610, endPoint y: 346, distance: 8.9
click at [602, 346] on link at bounding box center [607, 343] width 23 height 29
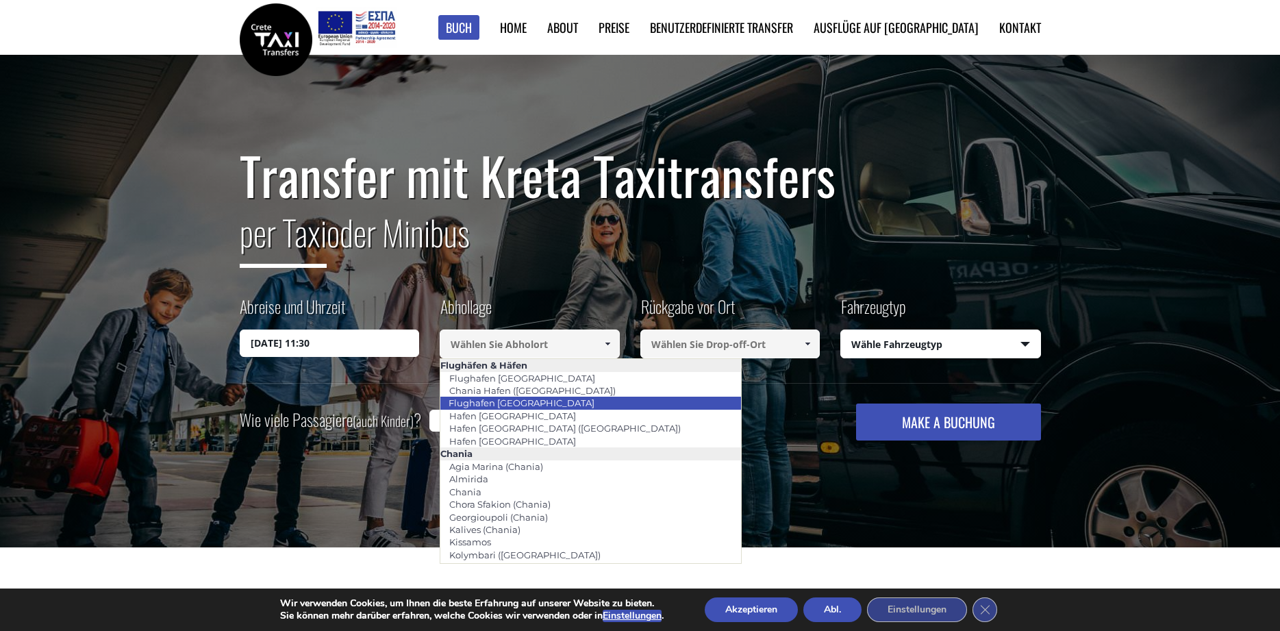
click at [520, 402] on link "Flughafen [GEOGRAPHIC_DATA]" at bounding box center [522, 402] width 164 height 19
type input "[GEOGRAPHIC_DATA]"
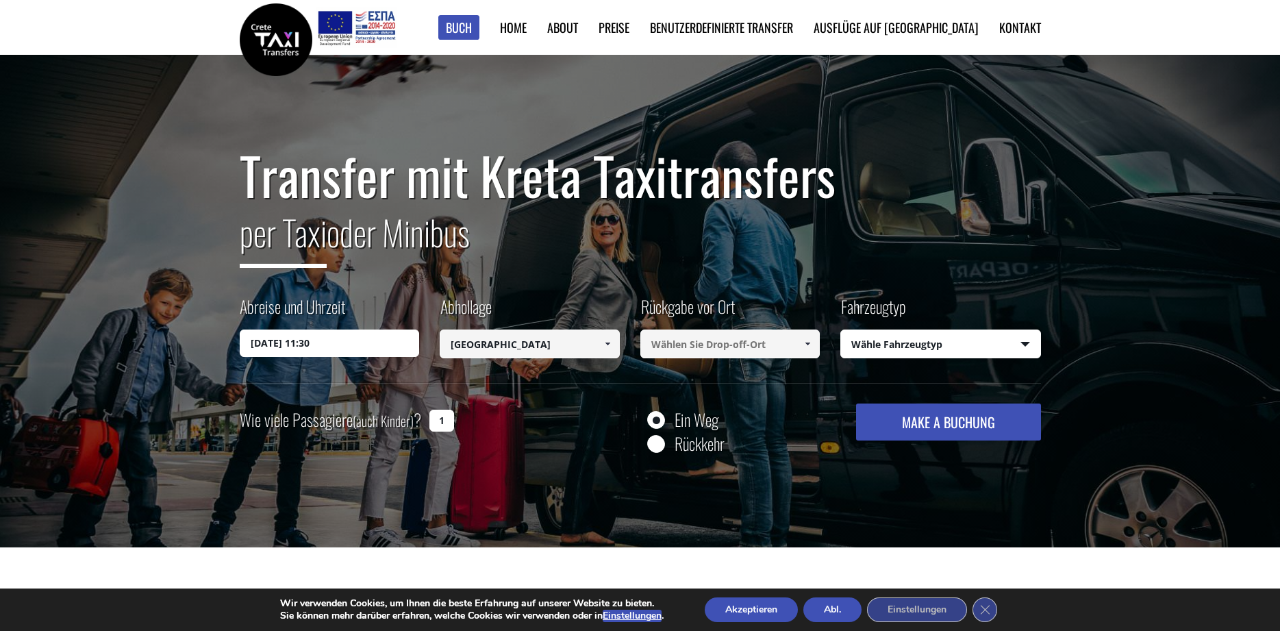
click at [789, 346] on input at bounding box center [730, 343] width 180 height 29
click at [804, 344] on span at bounding box center [807, 343] width 11 height 11
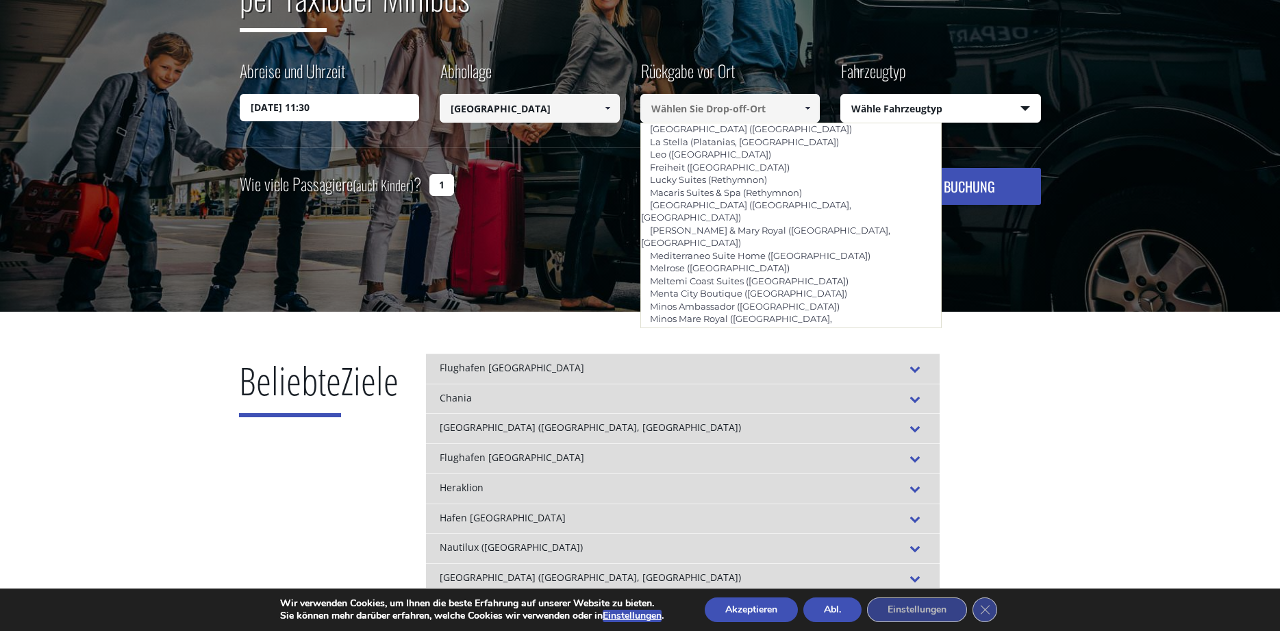
scroll to position [210, 0]
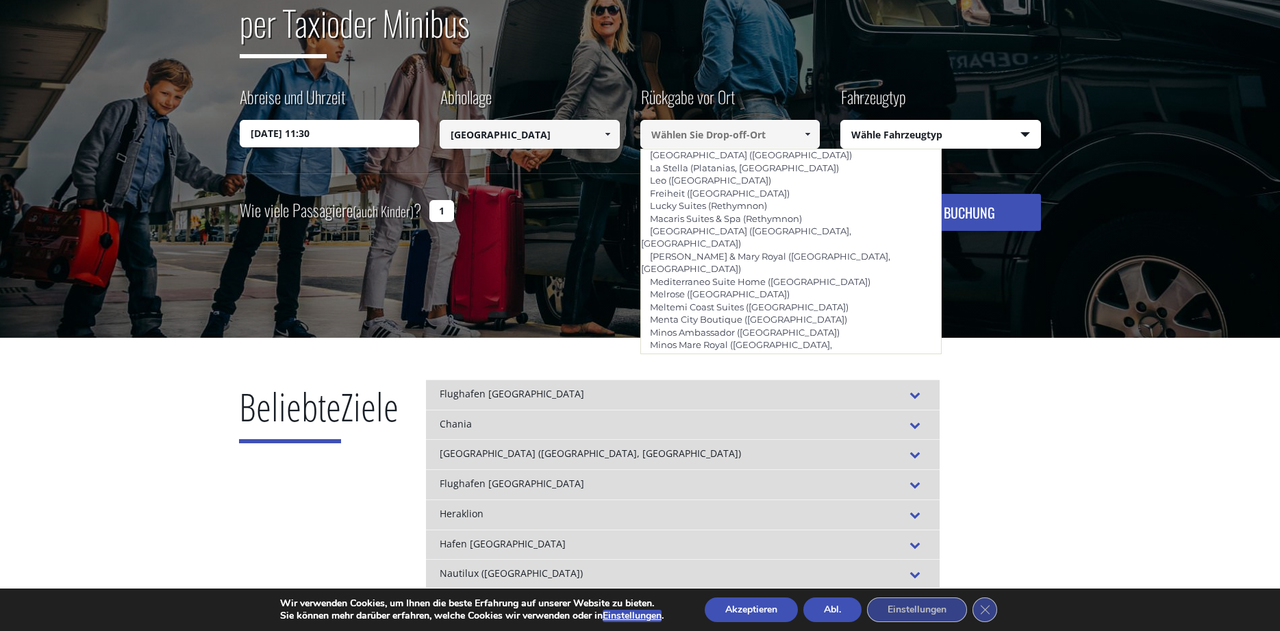
click at [800, 139] on link at bounding box center [807, 134] width 23 height 29
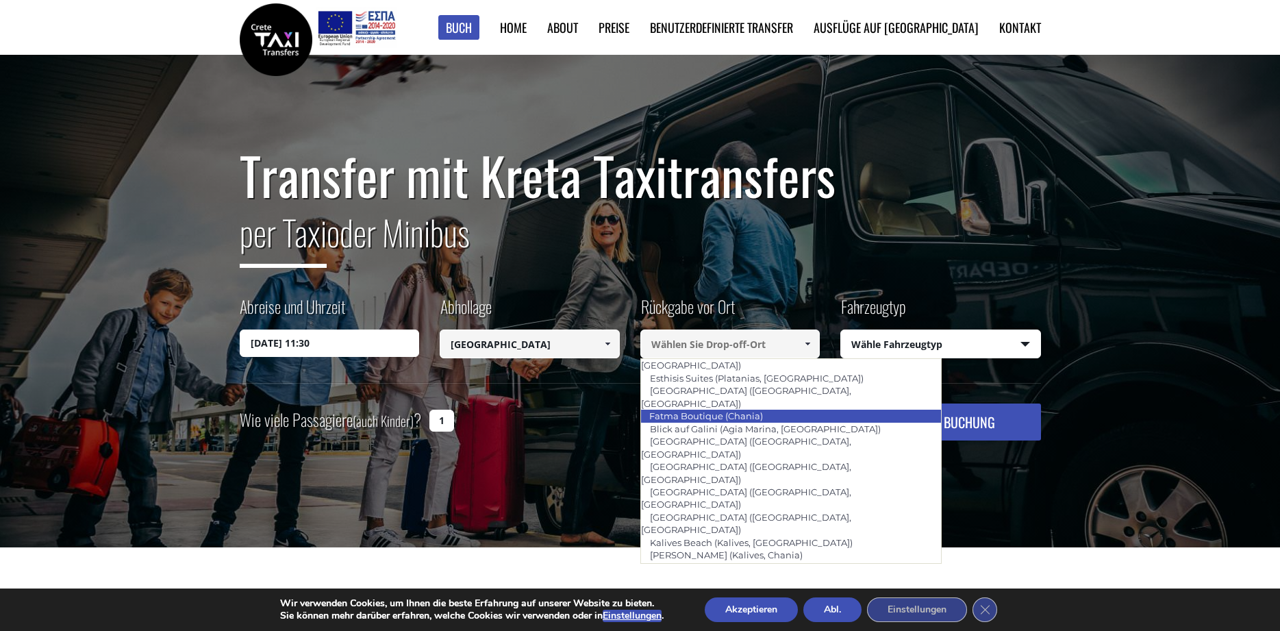
scroll to position [592, 0]
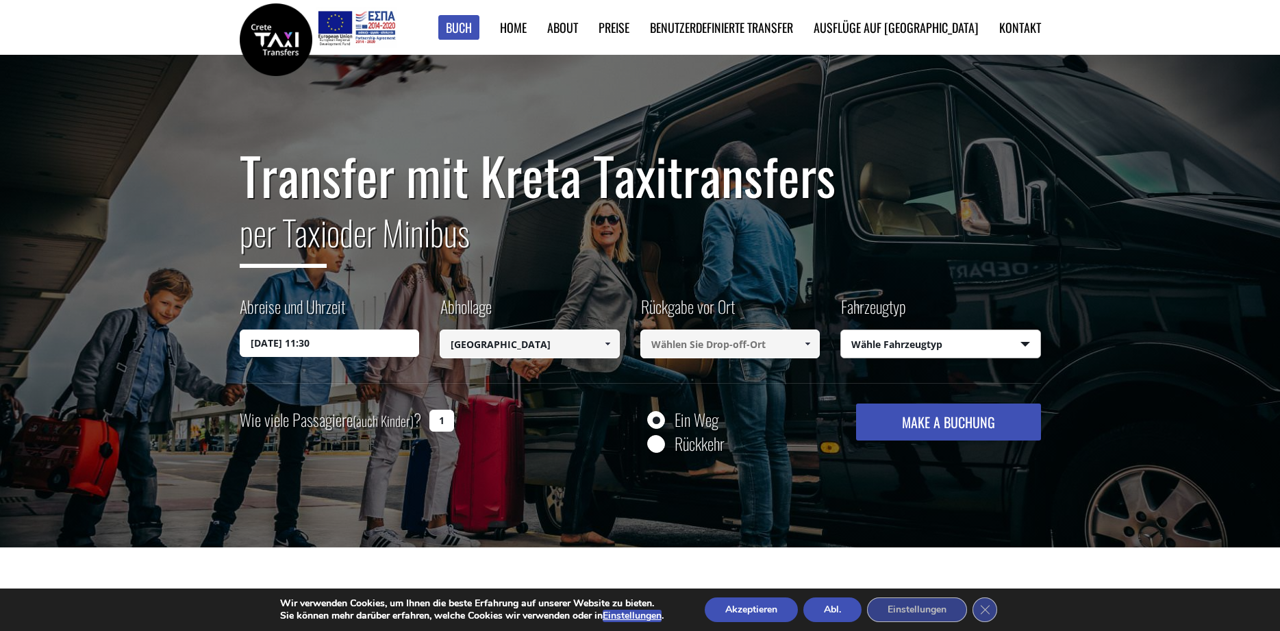
select select "542"
click option "Mini Bus (10 passengers) Mercedes Sprinter" at bounding box center [0, 0] width 0 height 0
click at [659, 447] on input "Rückkehr" at bounding box center [655, 444] width 17 height 17
radio input "true"
type input "[GEOGRAPHIC_DATA]"
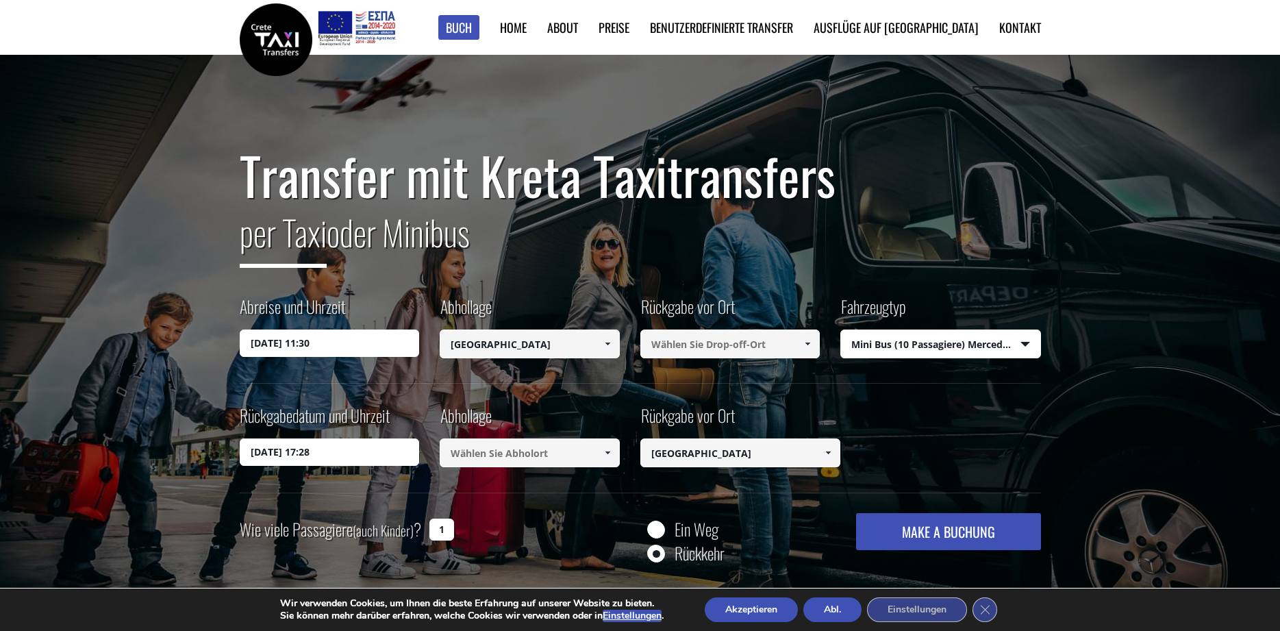
click at [442, 531] on input "1" at bounding box center [441, 529] width 25 height 22
type input "10"
click at [670, 524] on div "Ein Weg" at bounding box center [682, 528] width 71 height 17
click at [659, 527] on input "Ein Weg" at bounding box center [655, 530] width 17 height 17
radio input "true"
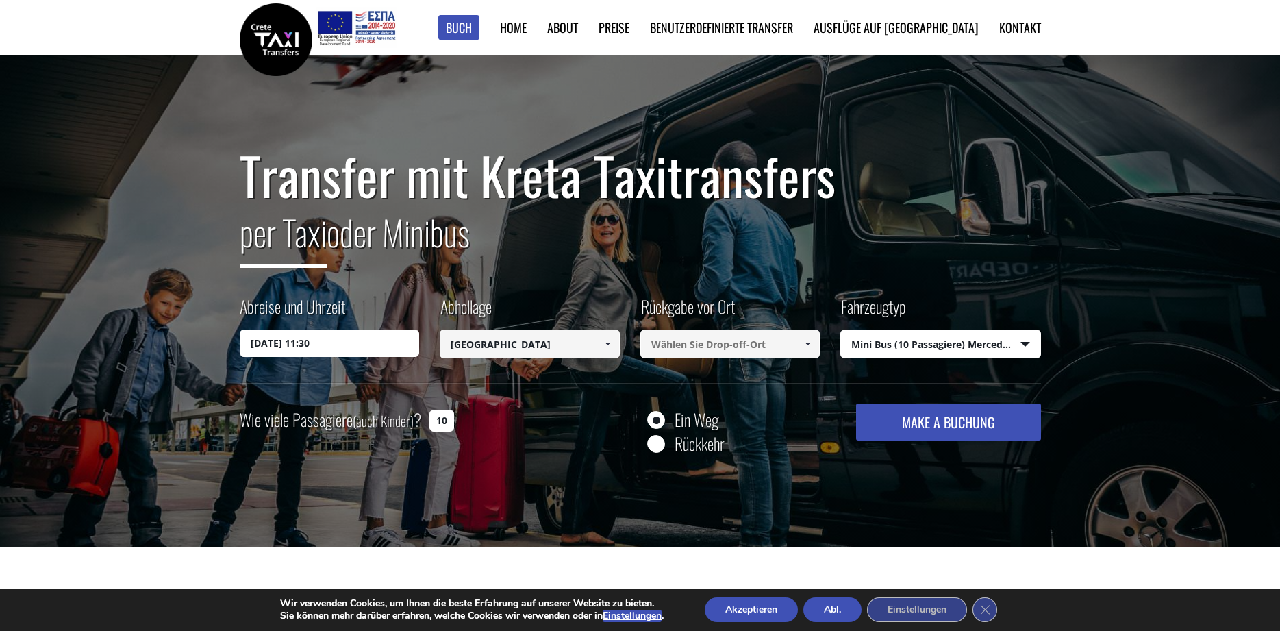
click at [770, 605] on button "Akzeptieren" at bounding box center [751, 609] width 93 height 25
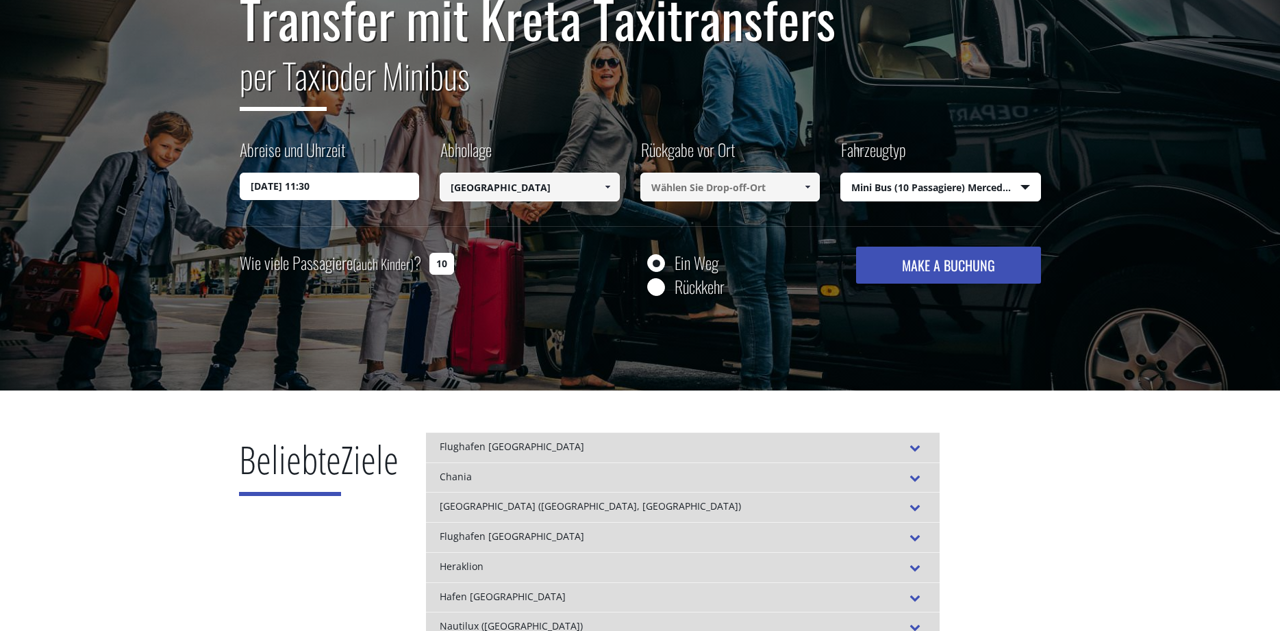
scroll to position [0, 0]
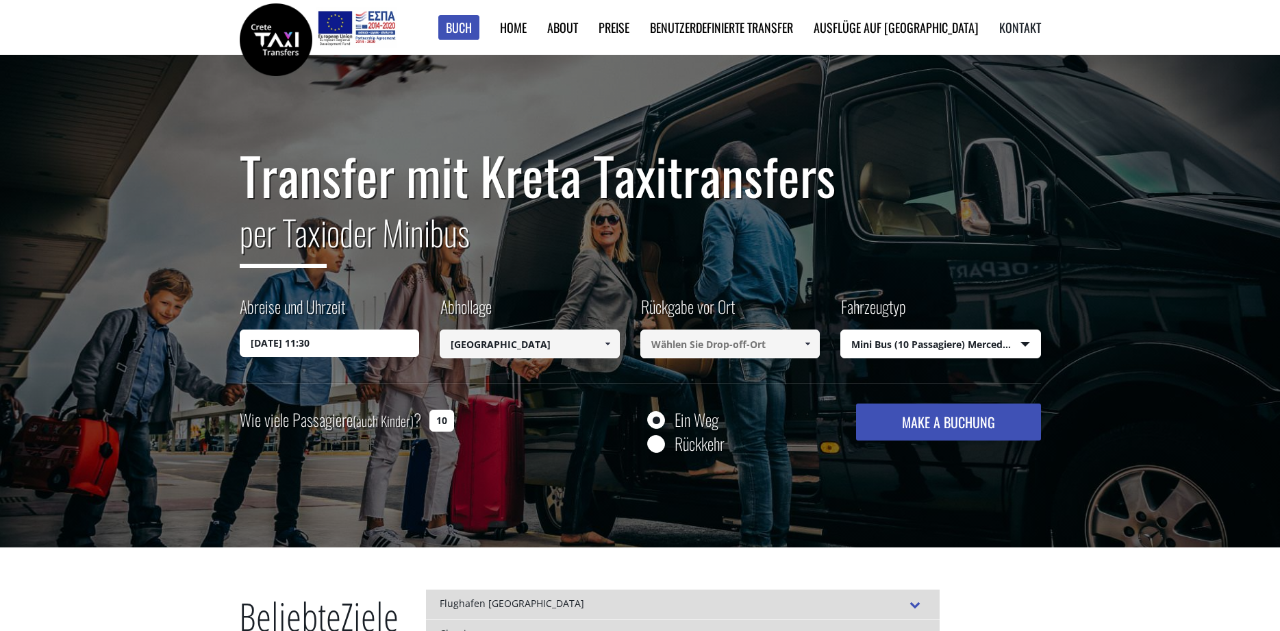
click at [1024, 24] on link "Kontakt" at bounding box center [1020, 27] width 42 height 18
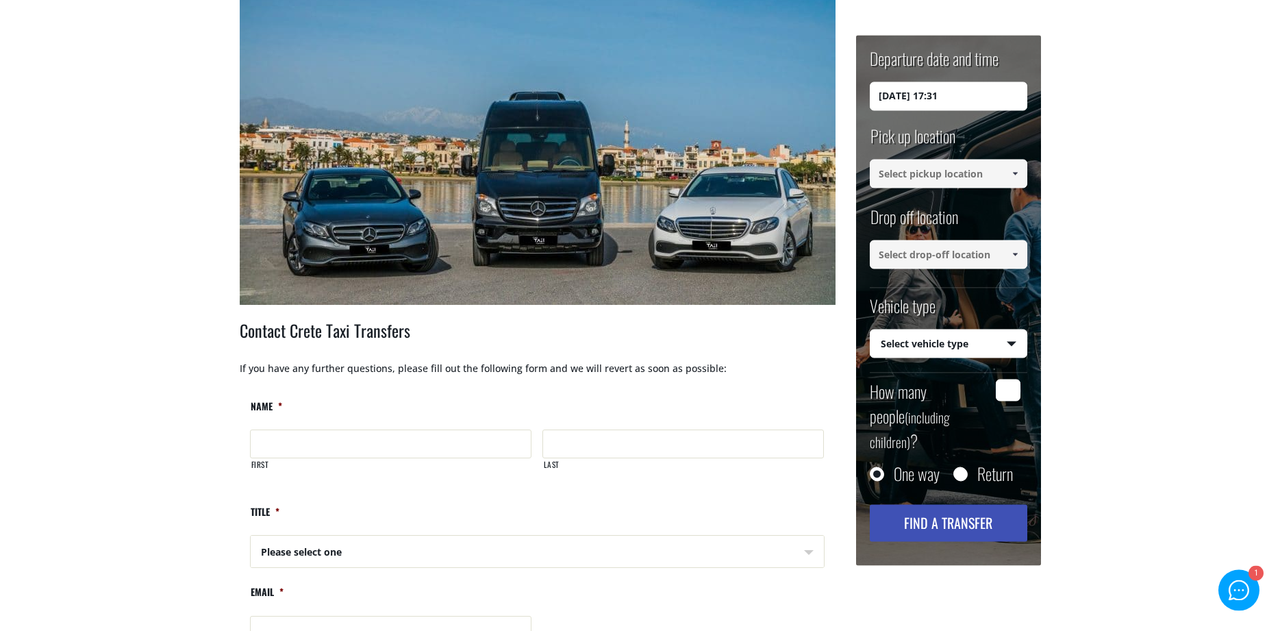
scroll to position [349, 0]
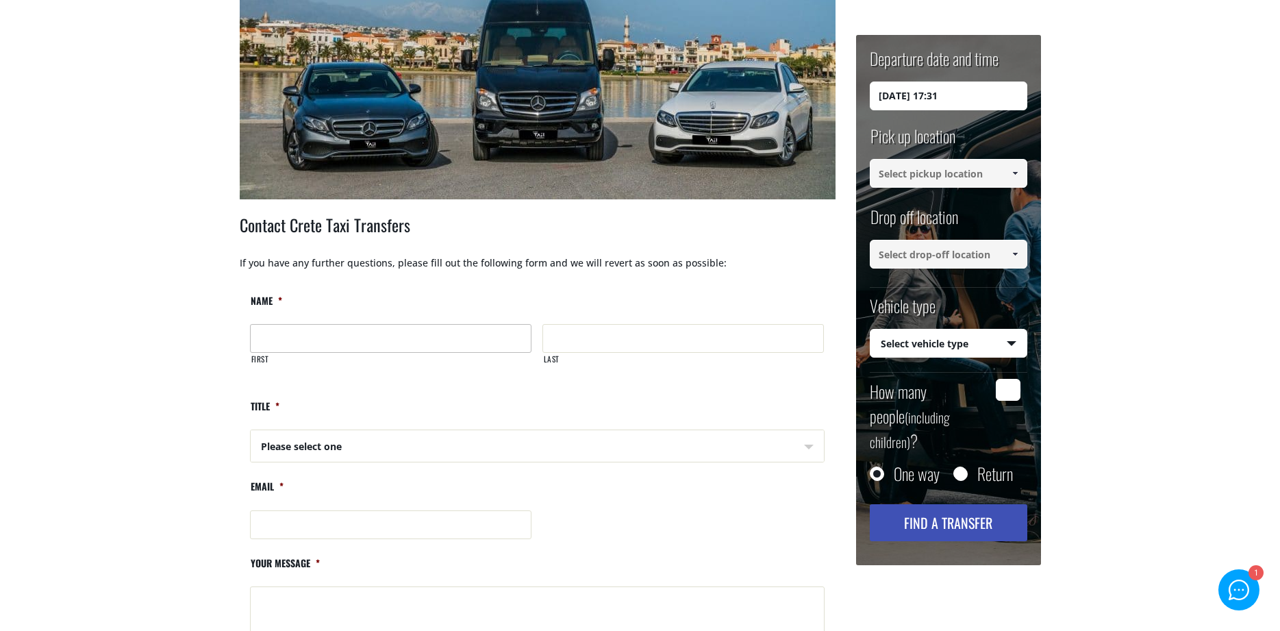
click at [303, 343] on input "First" at bounding box center [390, 338] width 281 height 29
type input "Jürgen"
type input "Lammers"
click at [251, 430] on select "Please select one Mr Mrs" at bounding box center [391, 446] width 281 height 33
select select "Mr"
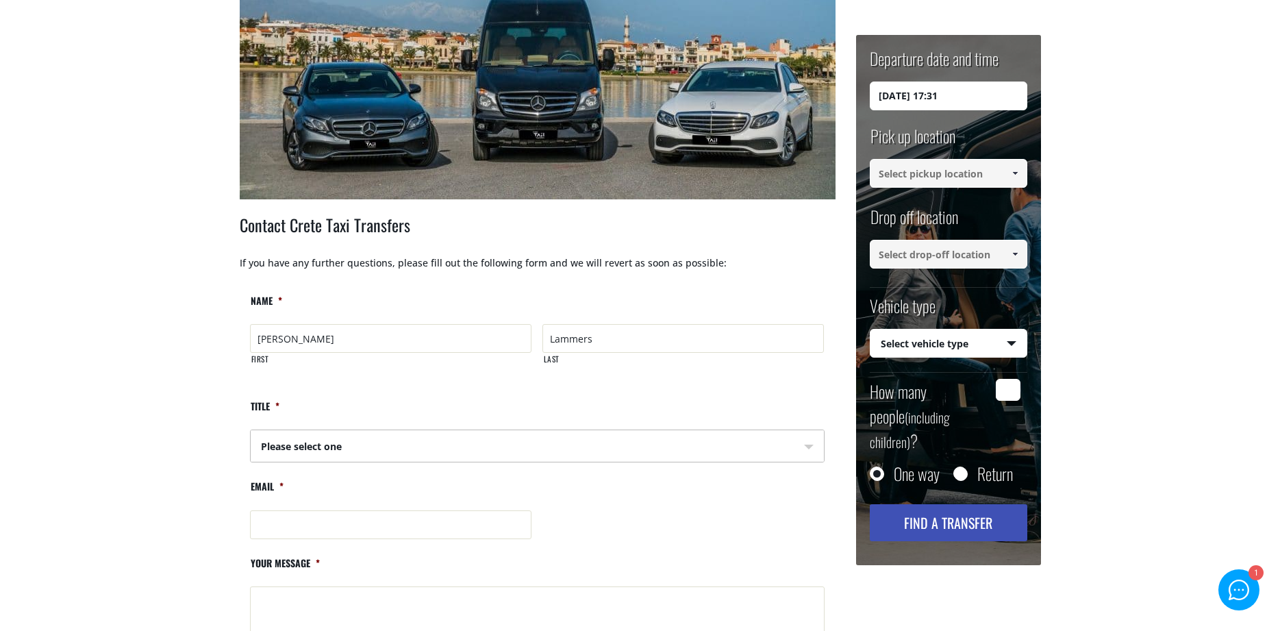
click option "Mr" at bounding box center [0, 0] width 0 height 0
click at [299, 527] on input "Email *" at bounding box center [391, 524] width 282 height 29
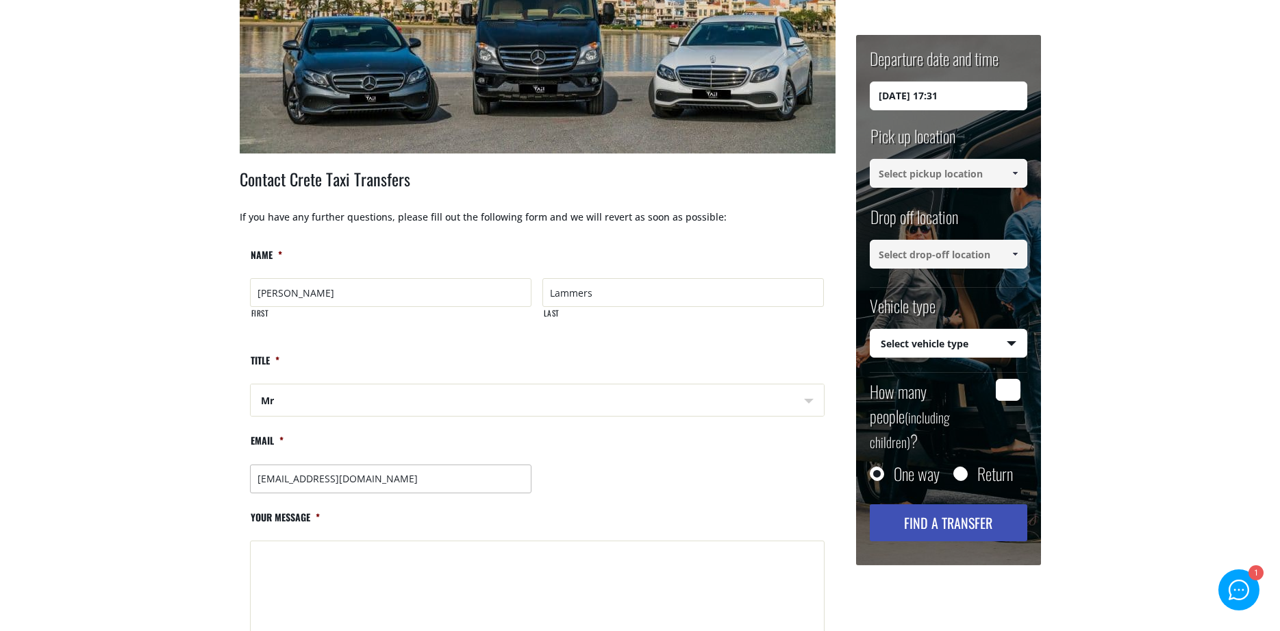
scroll to position [419, 0]
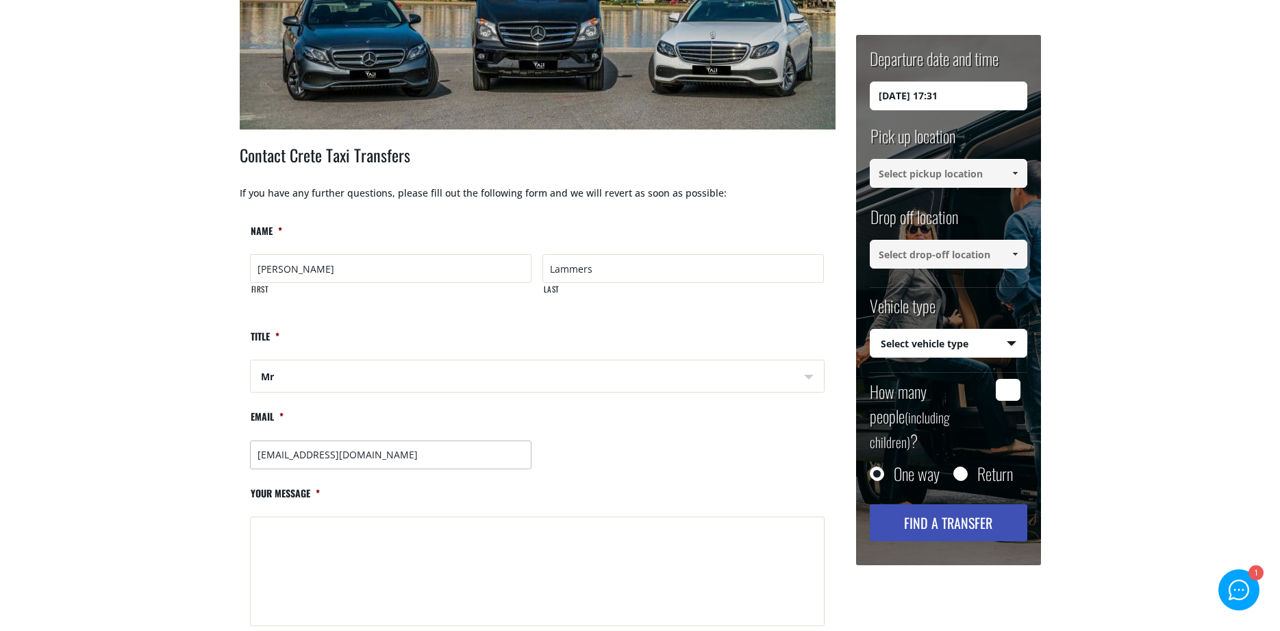
type input "L_juergen@t-online.de"
click at [362, 533] on textarea "Your message *" at bounding box center [537, 571] width 574 height 110
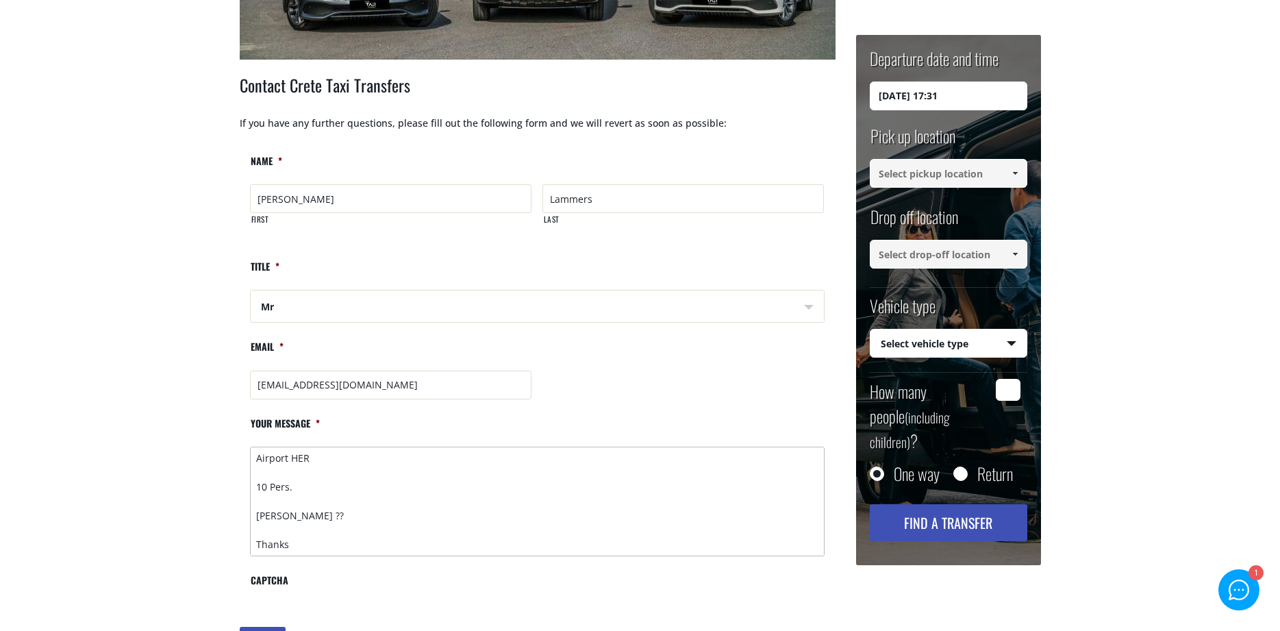
scroll to position [101, 0]
type textarea "Kostenfrage?? 1.10 11 UHR 30 Airport HER 10 Pers. Mirabelle Aigos Nicolaos Prei…"
click at [432, 587] on li "CAPTCHA" at bounding box center [538, 589] width 596 height 31
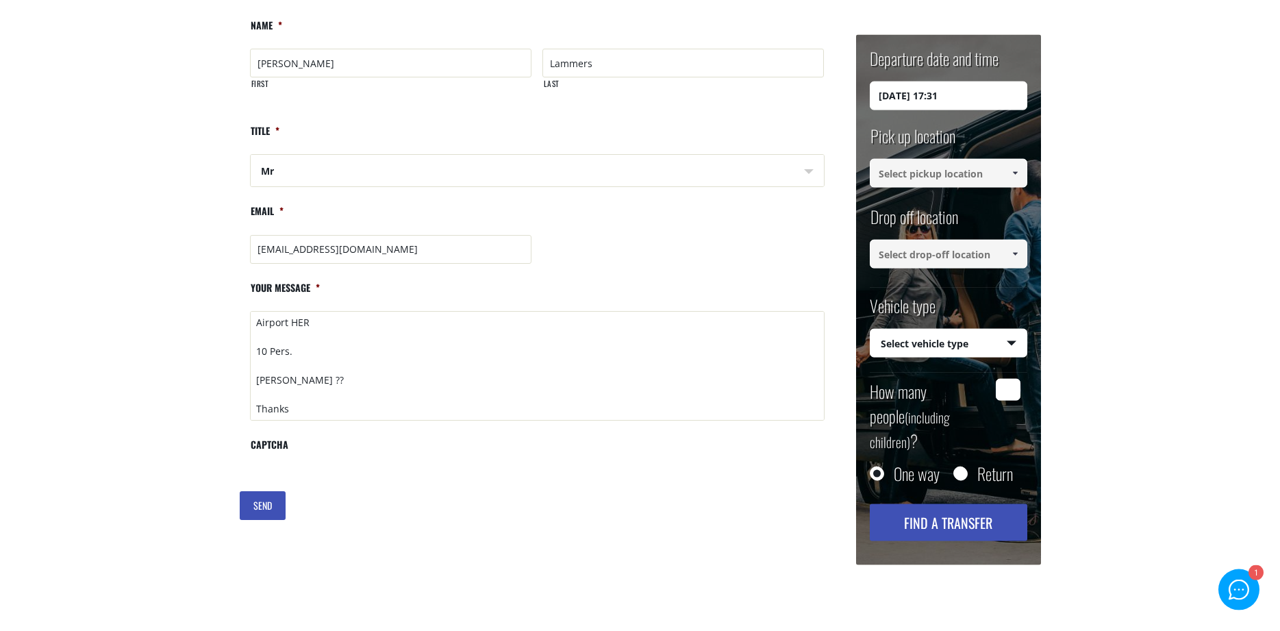
scroll to position [698, 0]
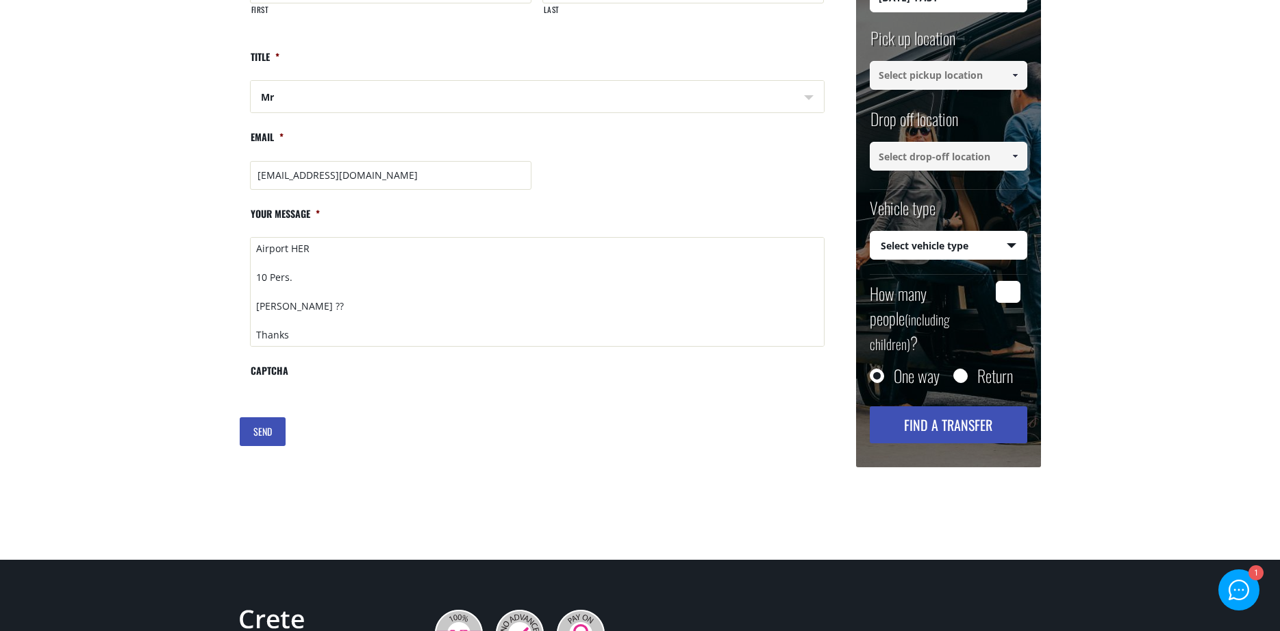
click at [260, 422] on input "SEND" at bounding box center [263, 431] width 46 height 29
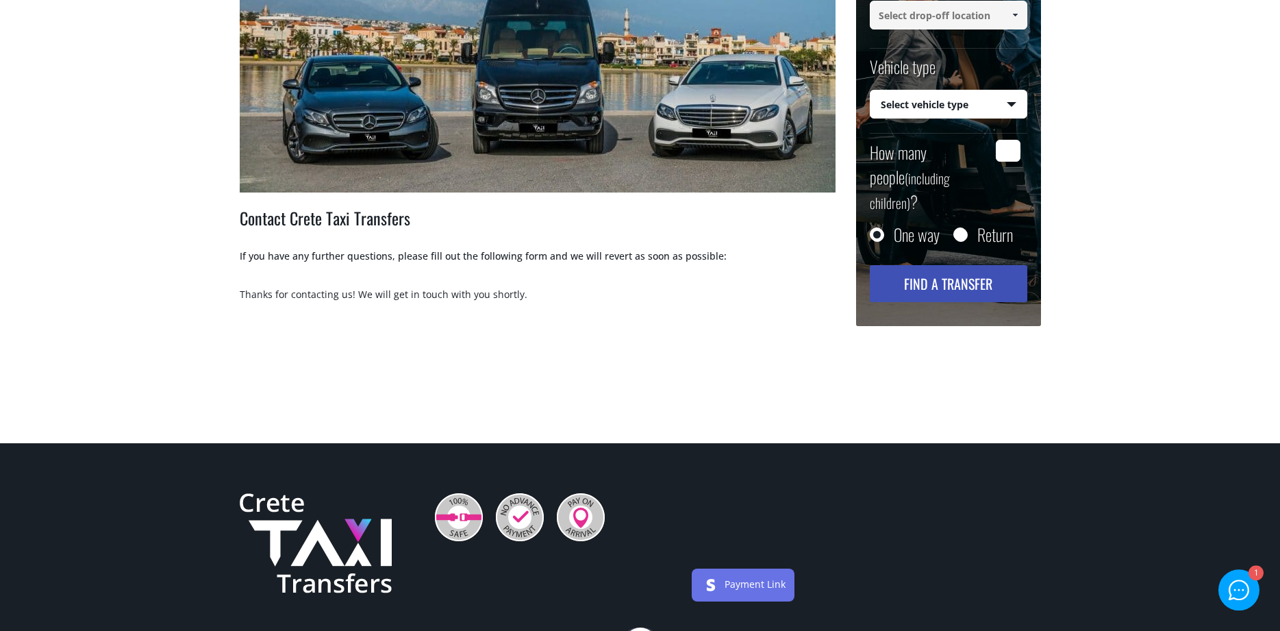
scroll to position [355, 0]
